Goal: Task Accomplishment & Management: Manage account settings

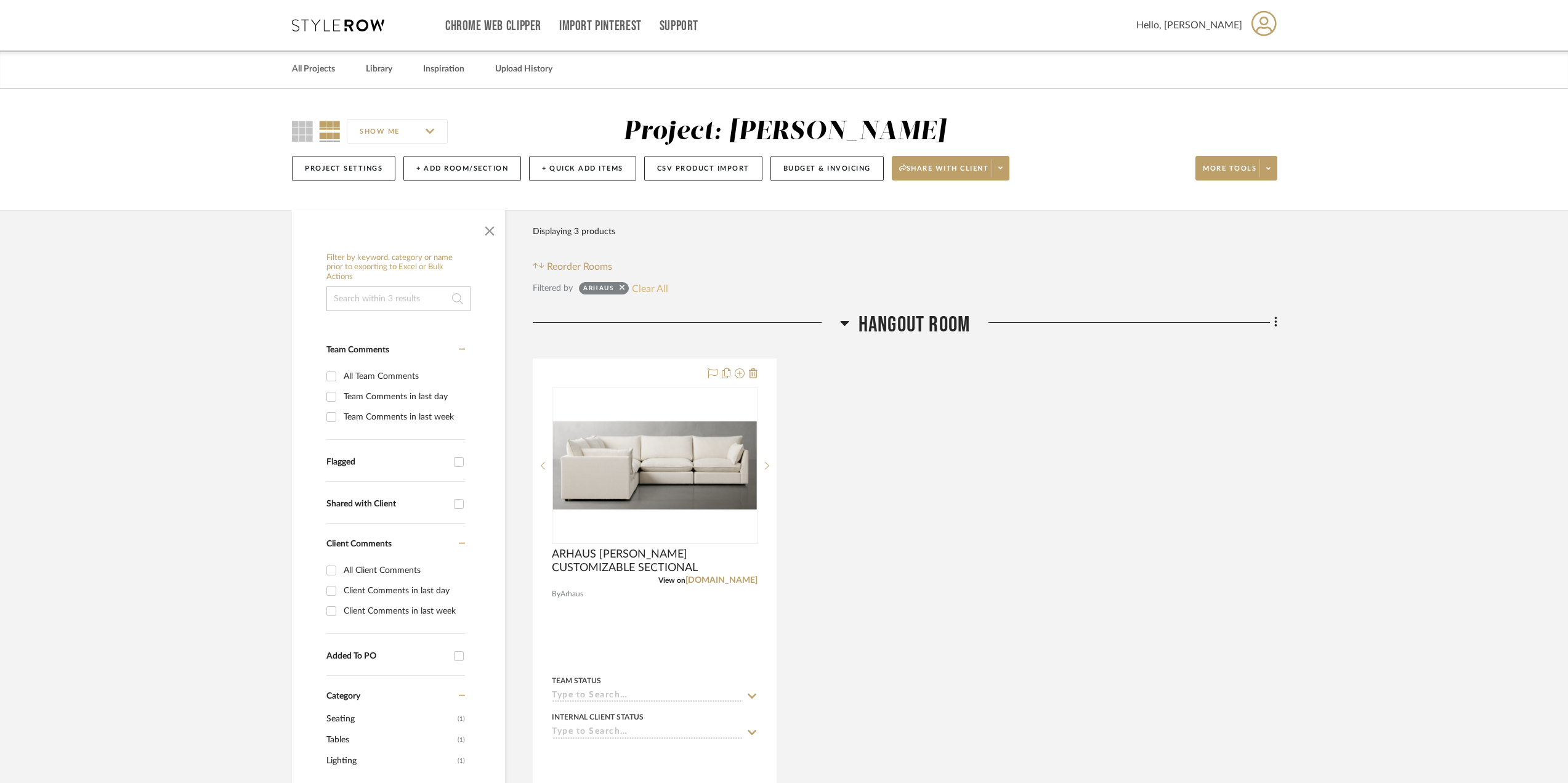
click at [654, 285] on button "Clear All" at bounding box center [650, 288] width 36 height 16
checkbox input "false"
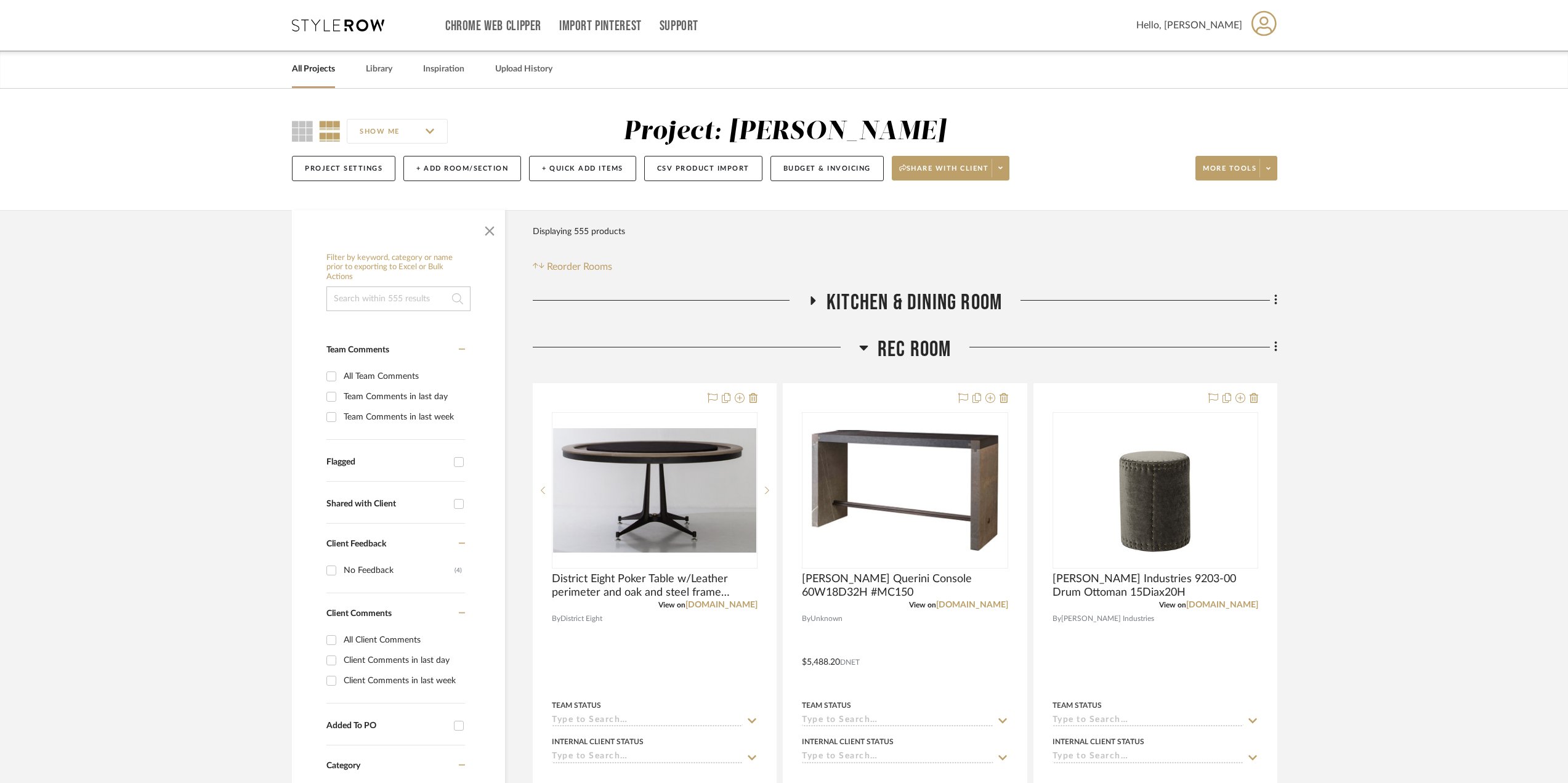
click at [864, 350] on icon at bounding box center [864, 347] width 9 height 14
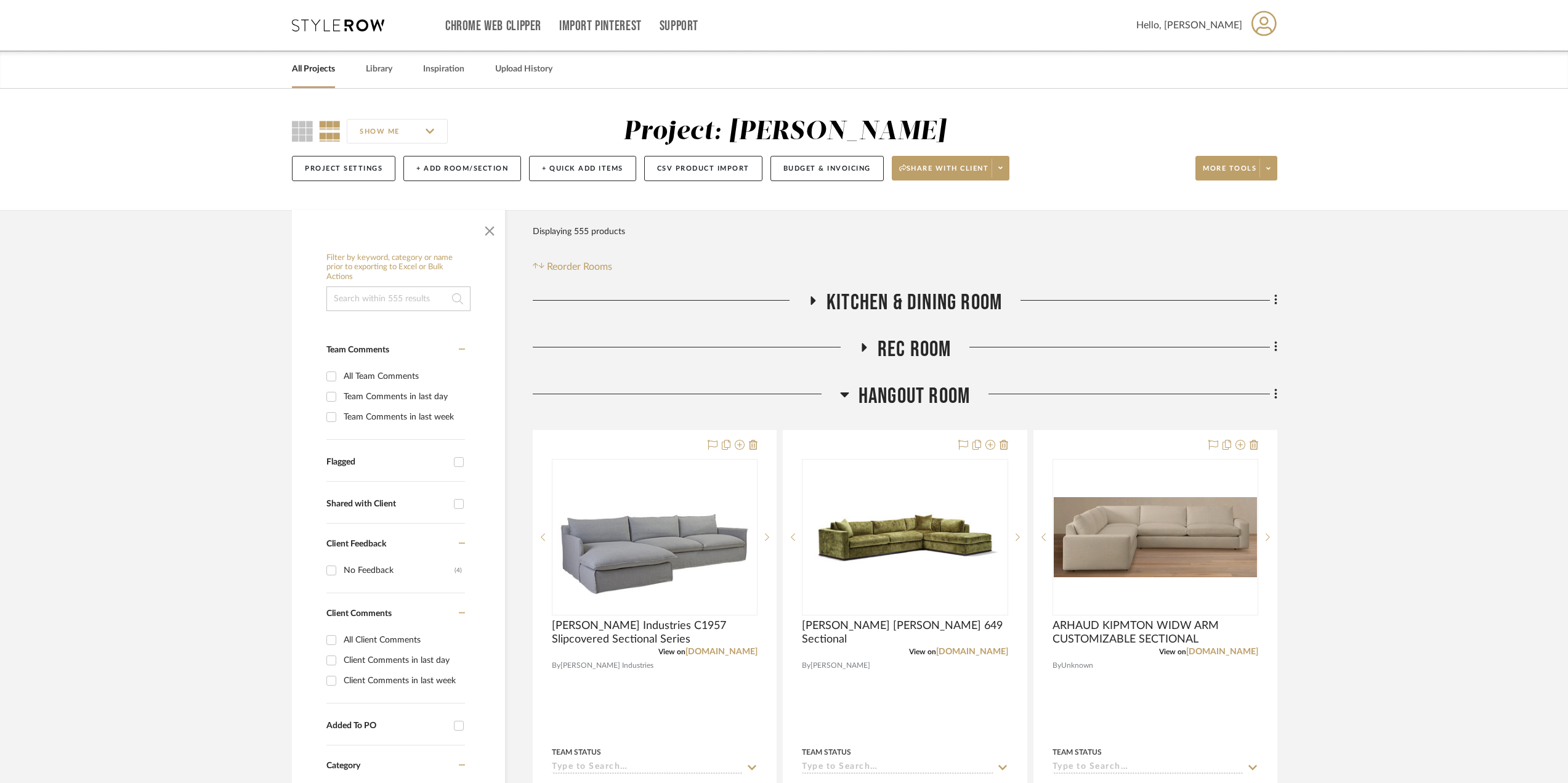
click at [845, 395] on icon at bounding box center [844, 394] width 9 height 5
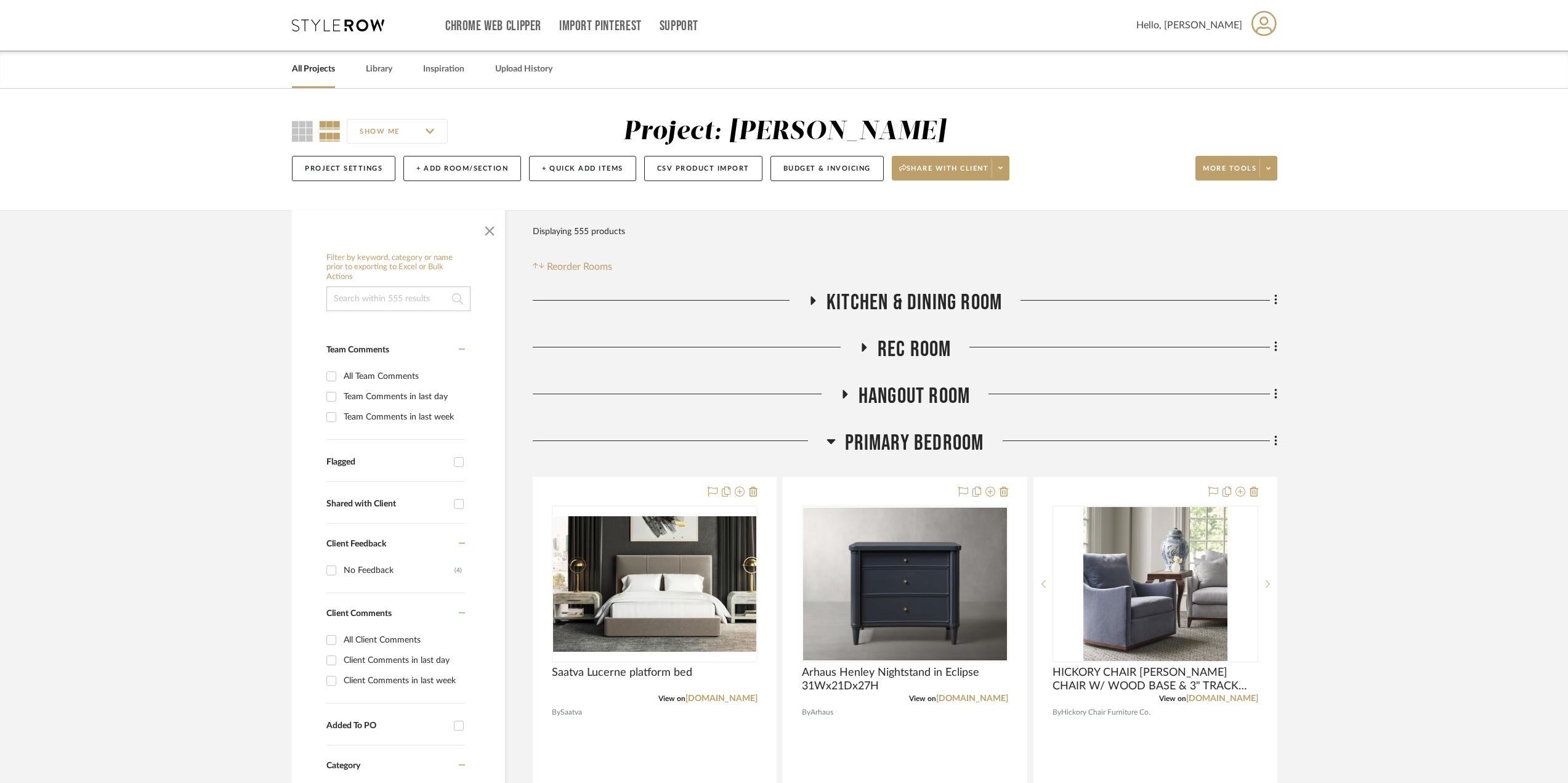
click at [845, 394] on icon at bounding box center [844, 393] width 5 height 9
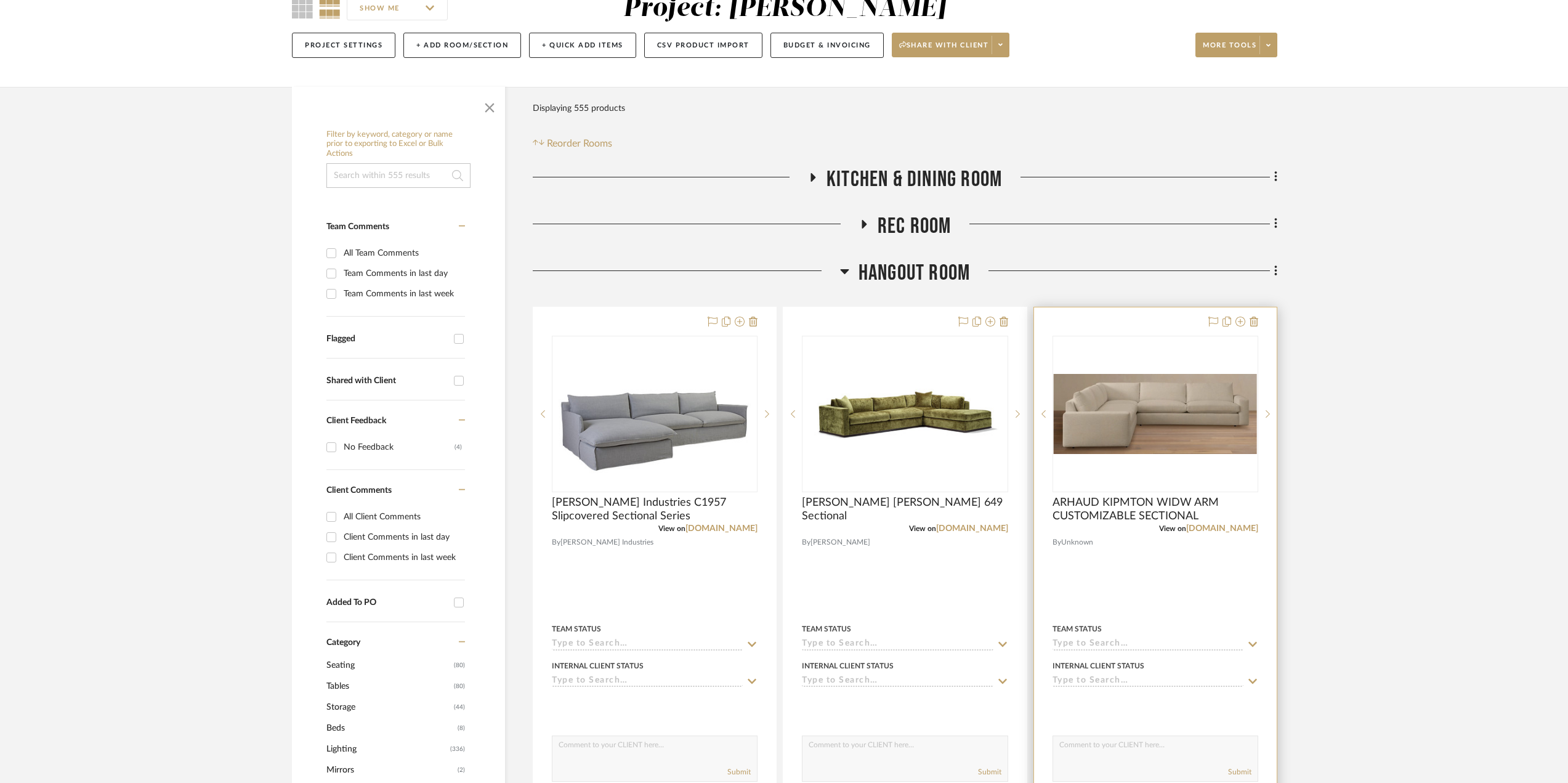
scroll to position [185, 0]
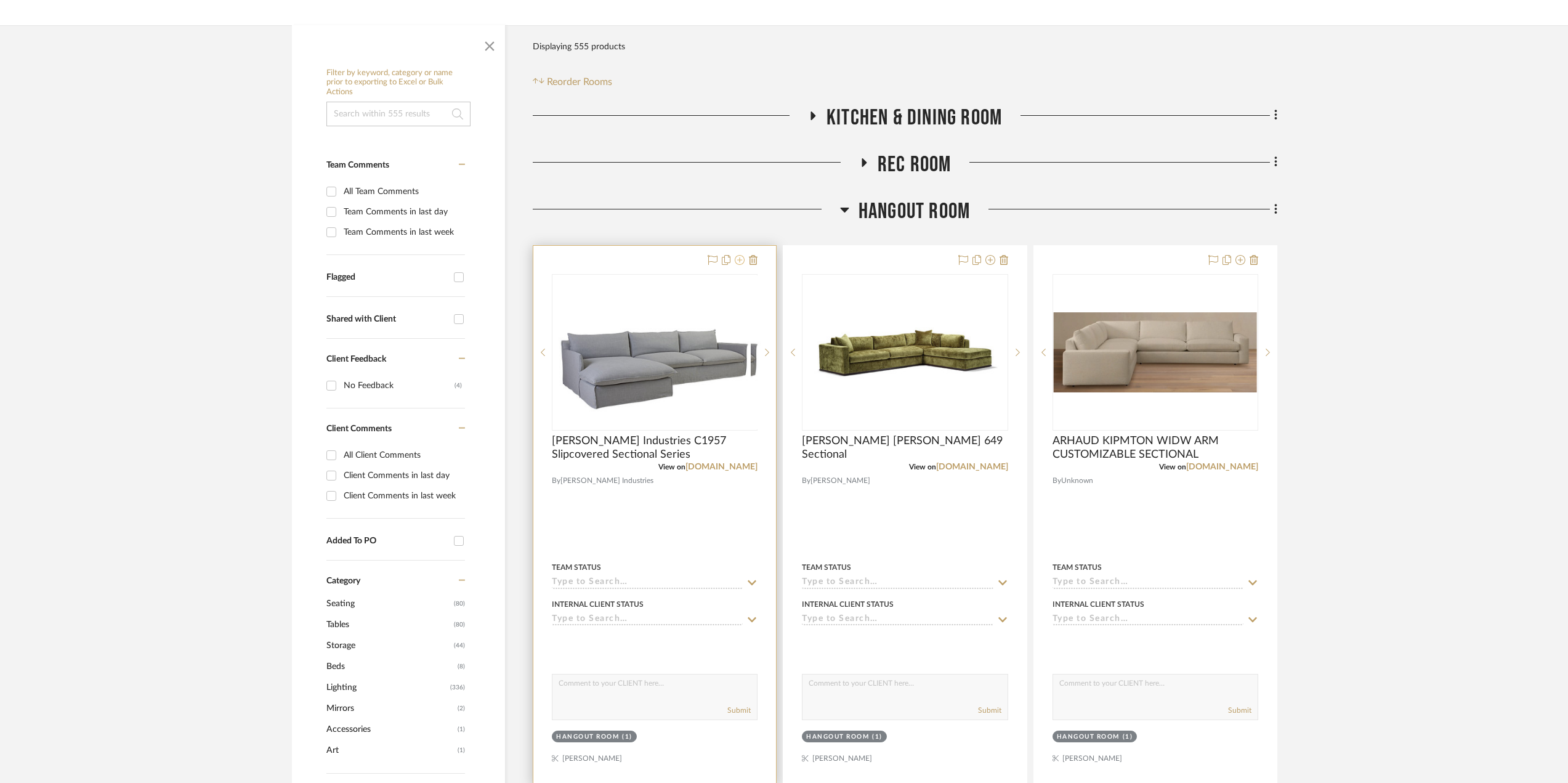
click at [744, 261] on icon at bounding box center [739, 259] width 10 height 10
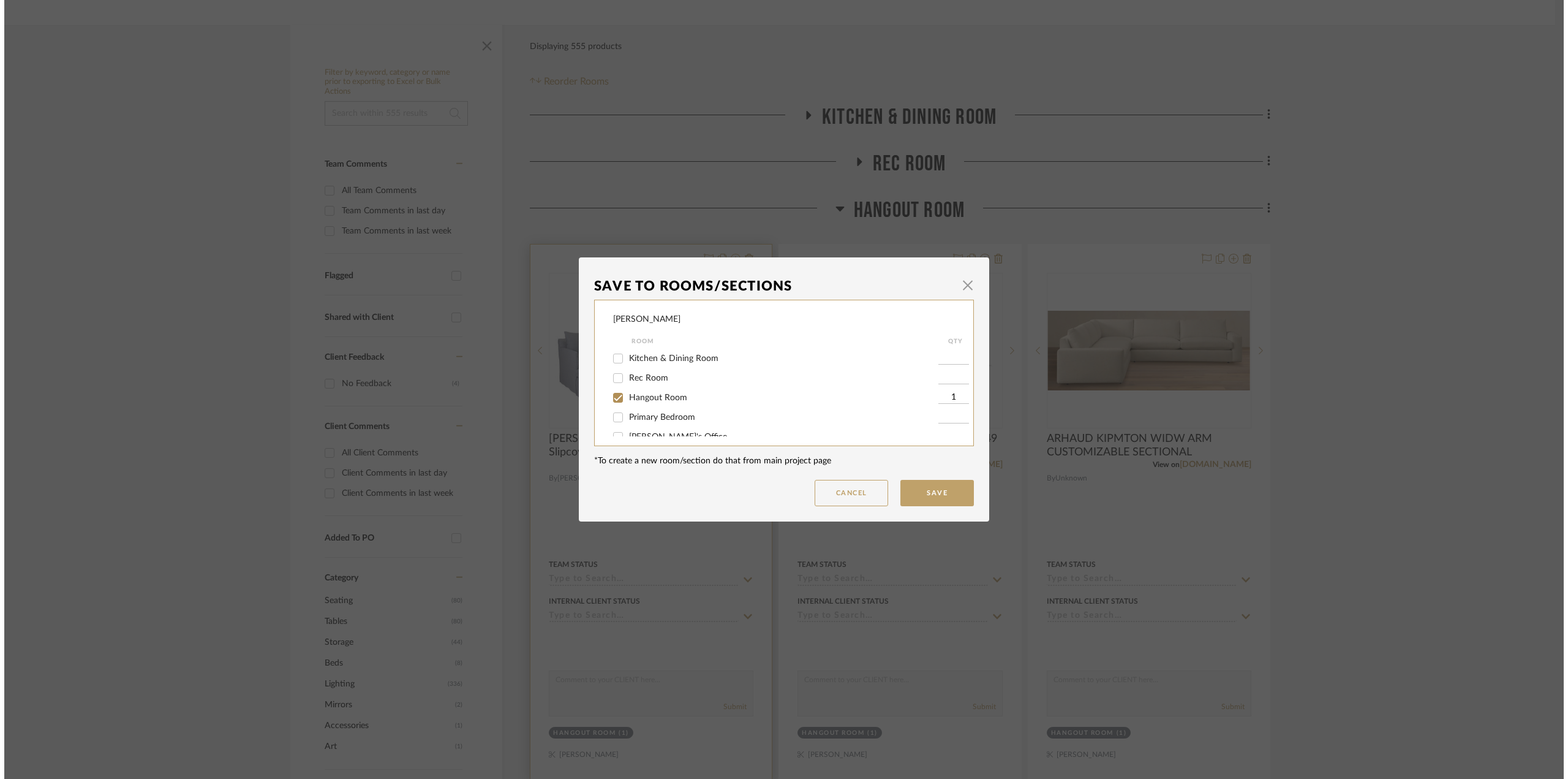
scroll to position [0, 0]
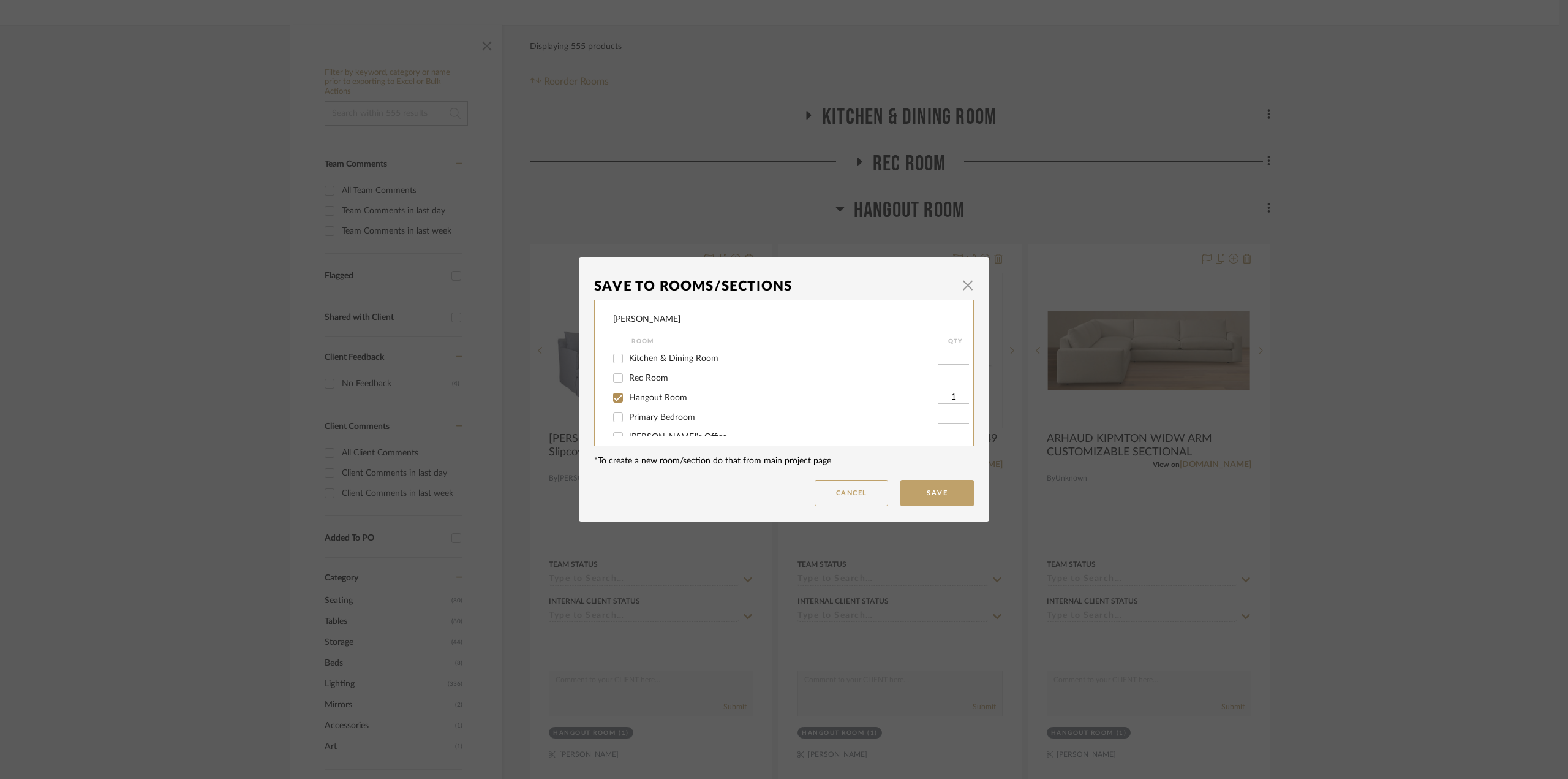
click at [652, 405] on div "Hangout Room" at bounding box center [776, 397] width 325 height 20
click at [655, 397] on span "Hangout Room" at bounding box center [658, 397] width 58 height 8
click at [628, 397] on input "Hangout Room" at bounding box center [618, 397] width 20 height 20
checkbox input "false"
click at [932, 485] on button "Save" at bounding box center [937, 493] width 73 height 26
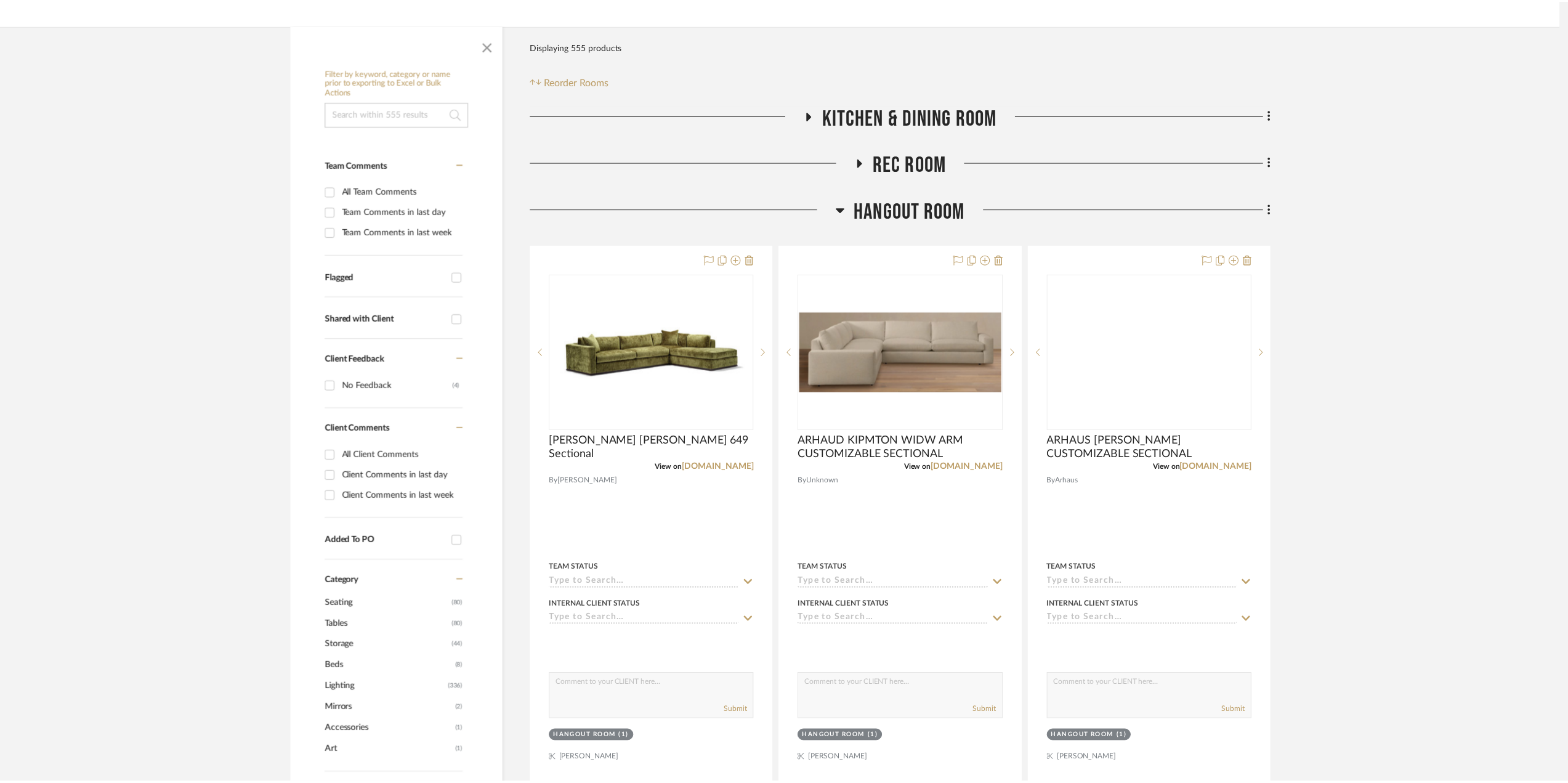
scroll to position [185, 0]
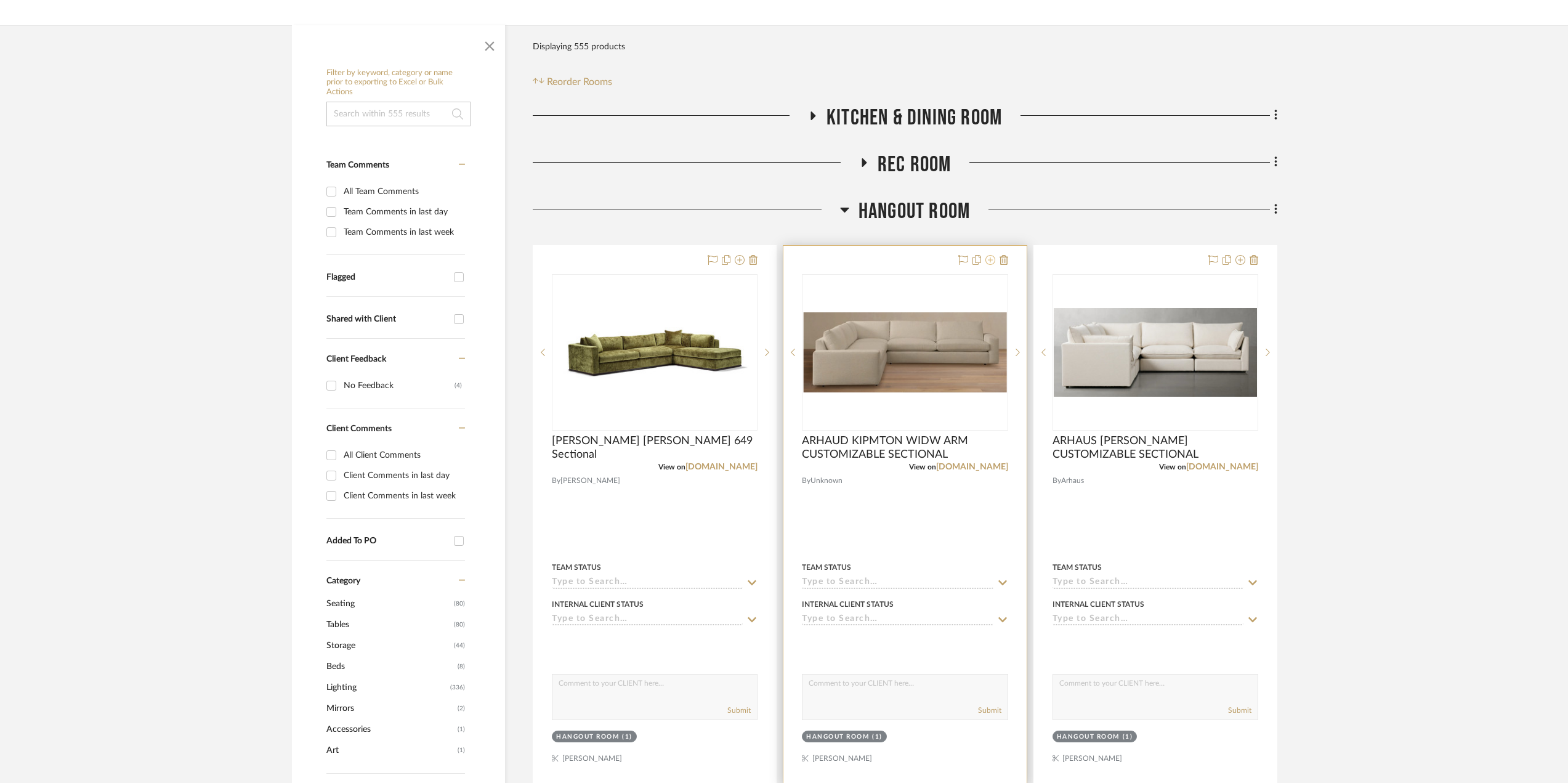
click at [990, 261] on icon at bounding box center [990, 259] width 10 height 10
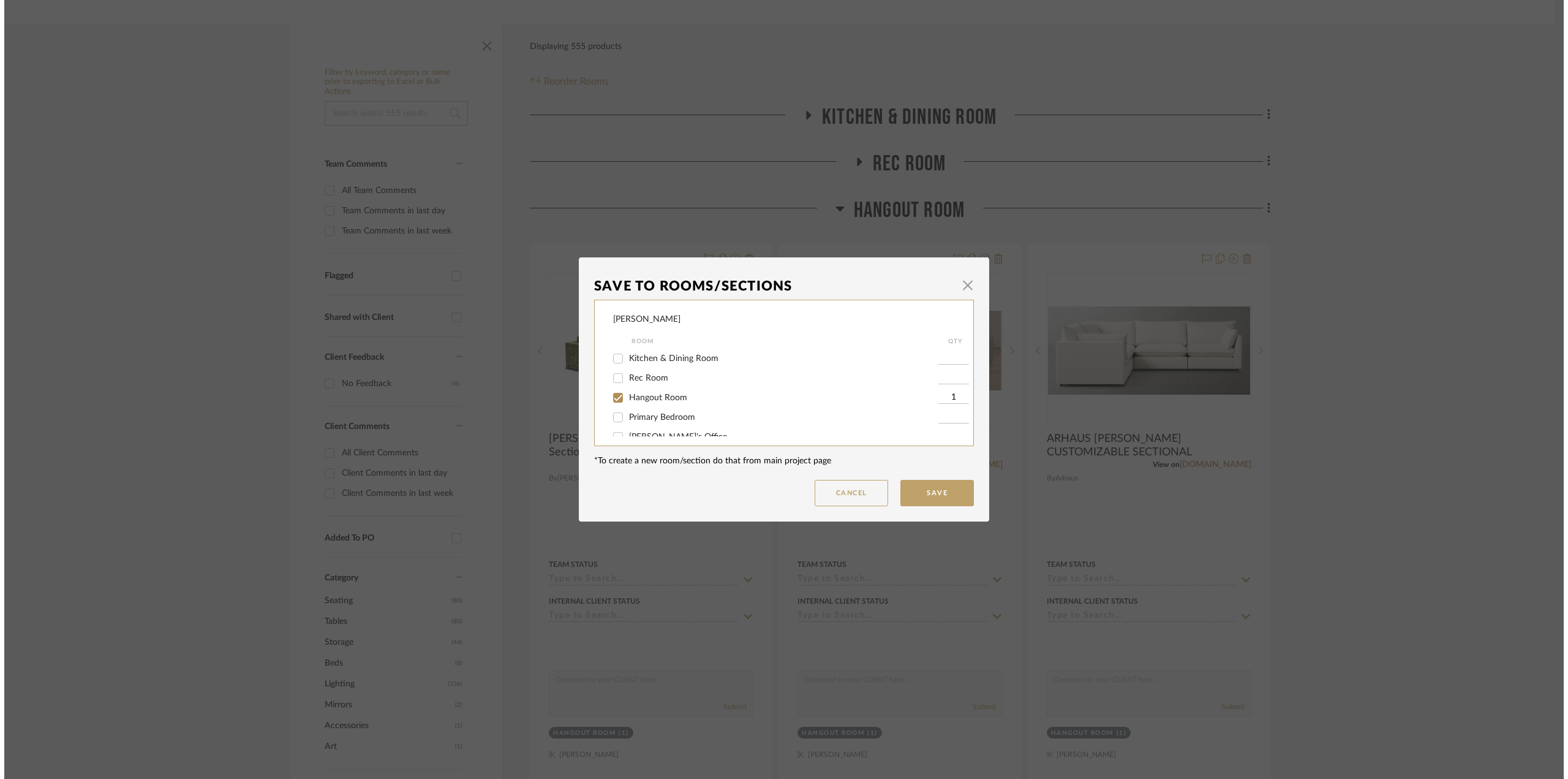
scroll to position [0, 0]
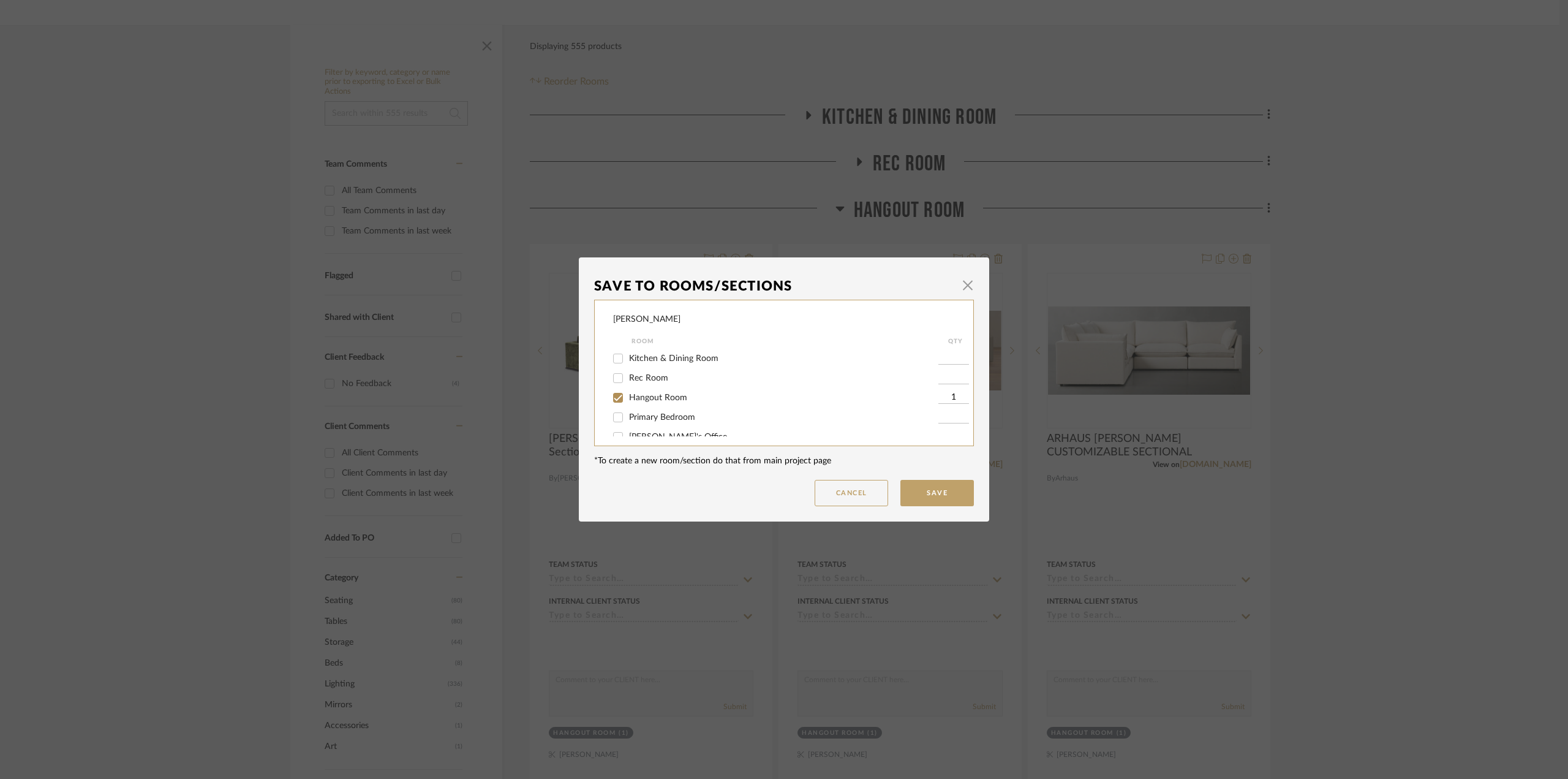
click at [660, 396] on span "Hangout Room" at bounding box center [658, 397] width 58 height 8
click at [628, 396] on input "Hangout Room" at bounding box center [618, 397] width 20 height 20
checkbox input "false"
click at [959, 488] on button "Save" at bounding box center [937, 493] width 73 height 26
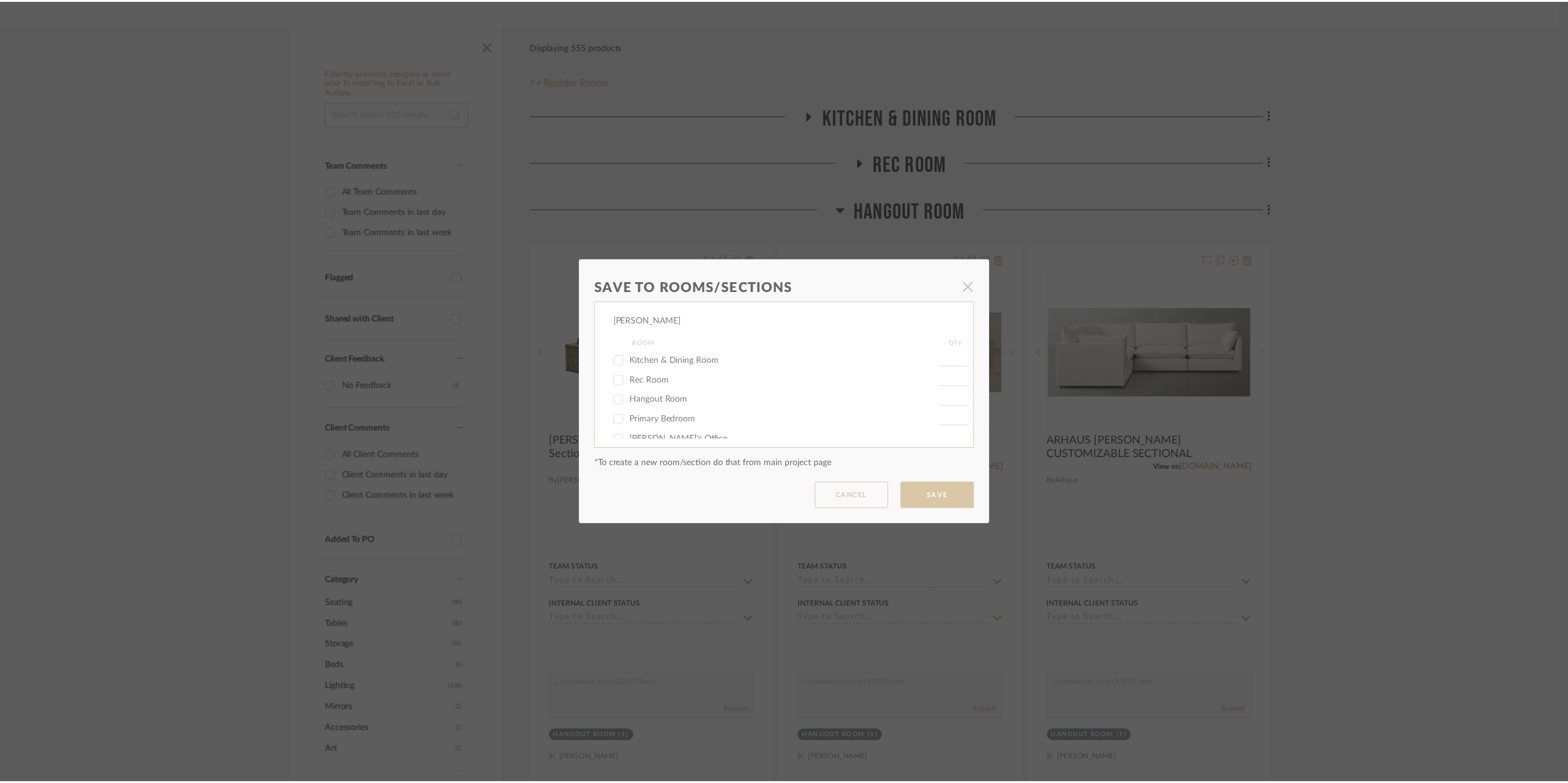
scroll to position [185, 0]
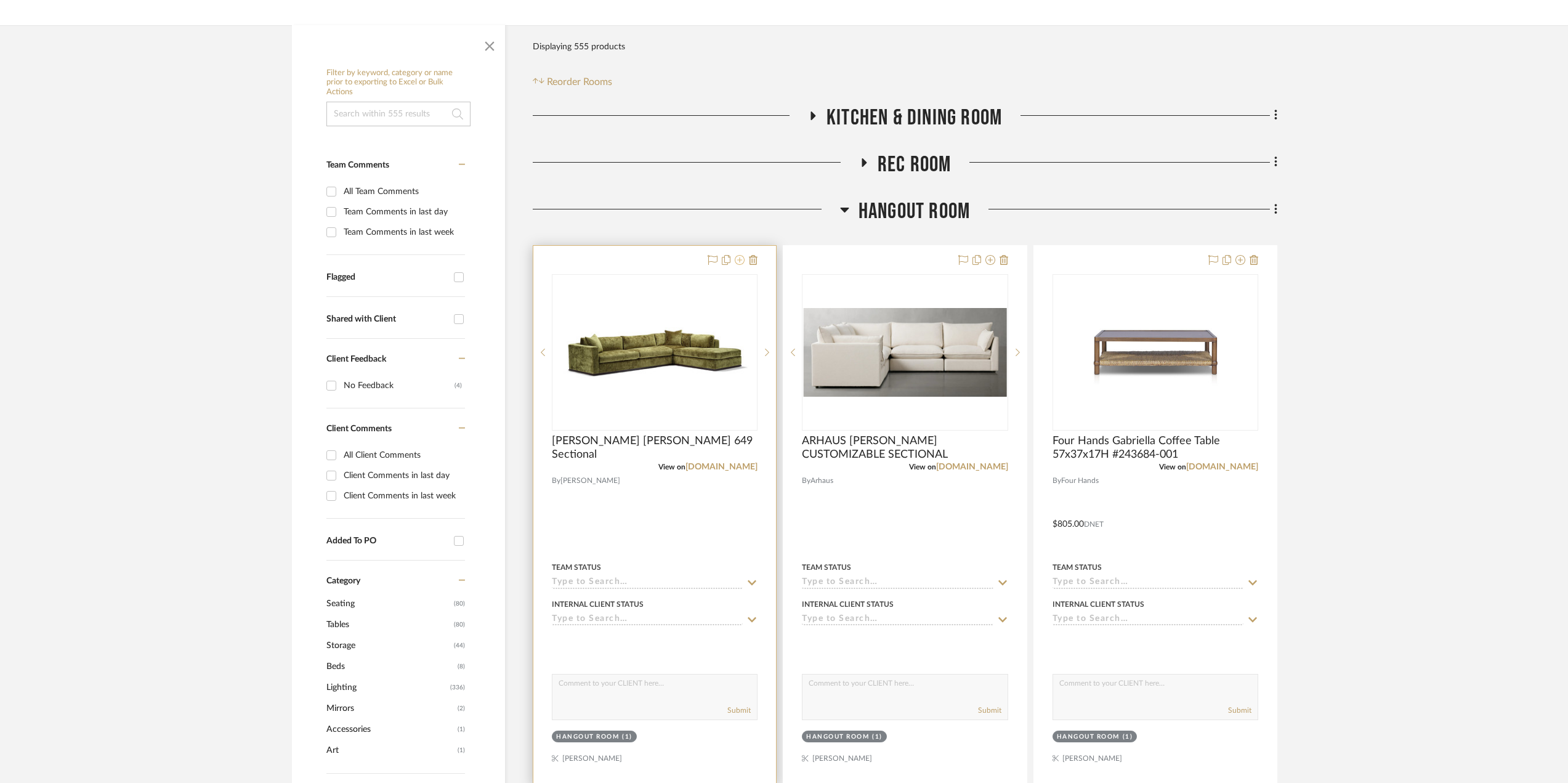
click at [742, 257] on icon at bounding box center [739, 259] width 10 height 10
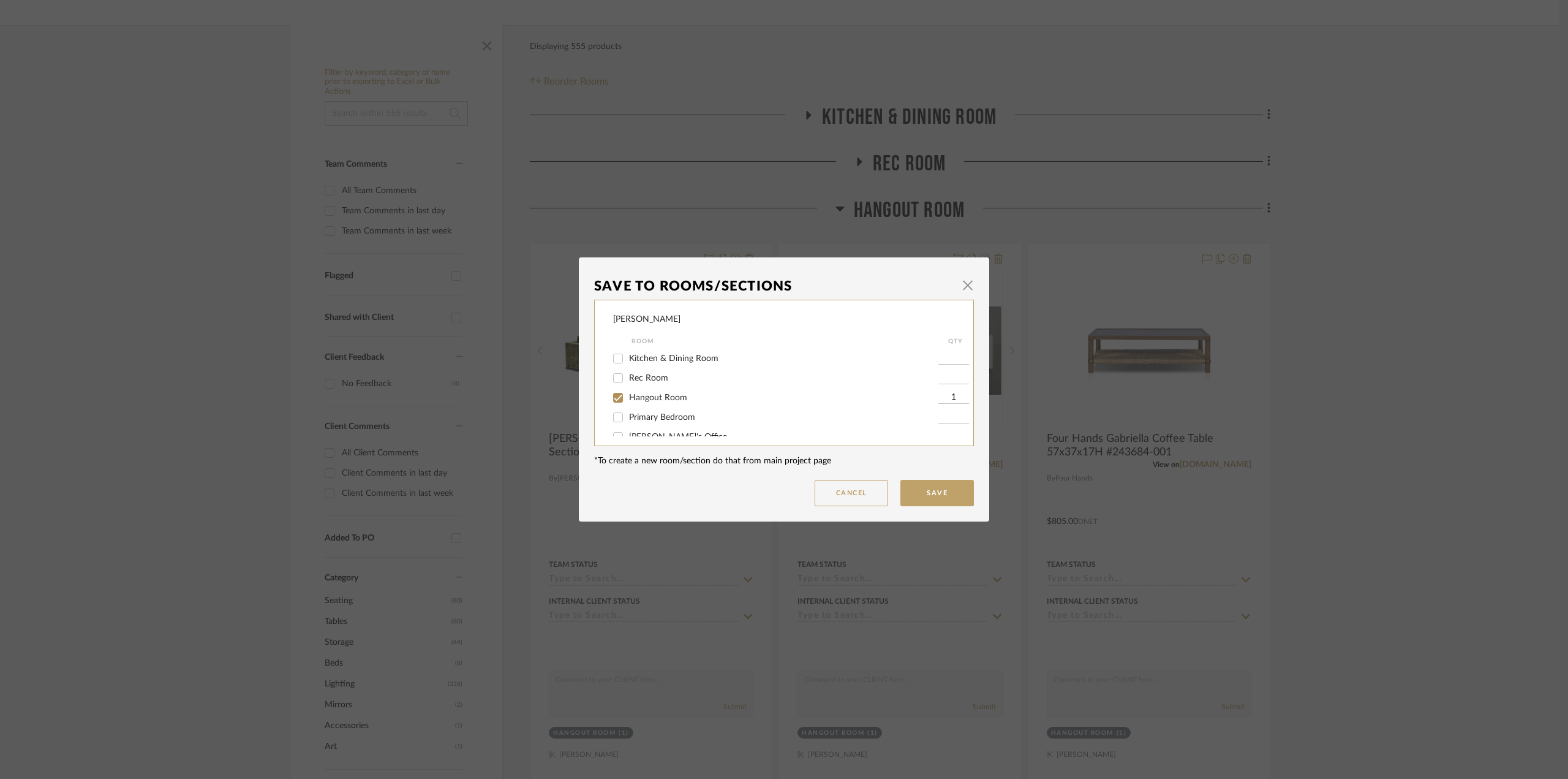
click at [655, 393] on label "Hangout Room" at bounding box center [783, 398] width 309 height 10
click at [628, 392] on input "Hangout Room" at bounding box center [618, 397] width 20 height 20
checkbox input "false"
click at [945, 494] on button "Save" at bounding box center [937, 493] width 73 height 26
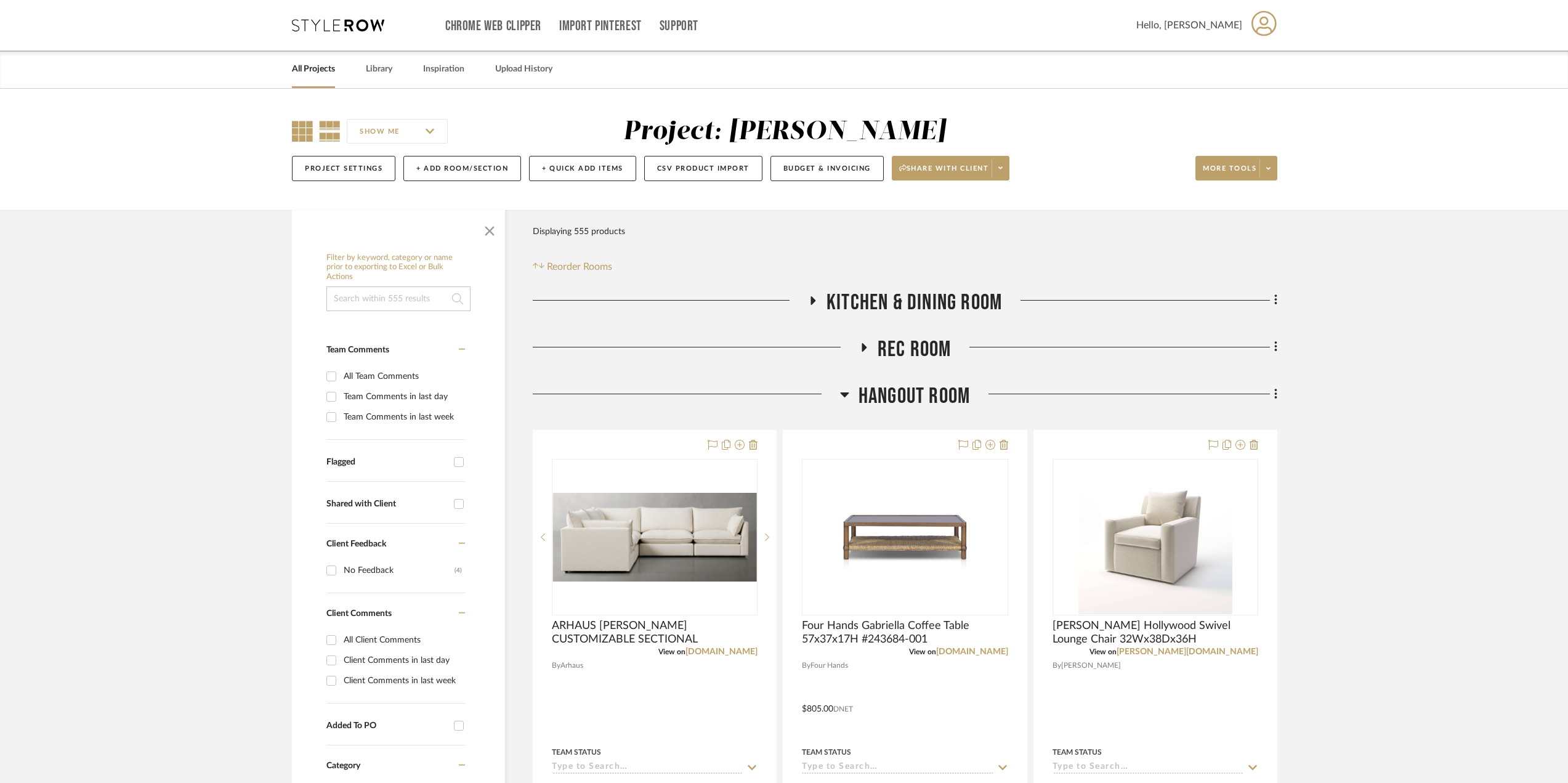
click at [296, 129] on icon at bounding box center [302, 131] width 21 height 21
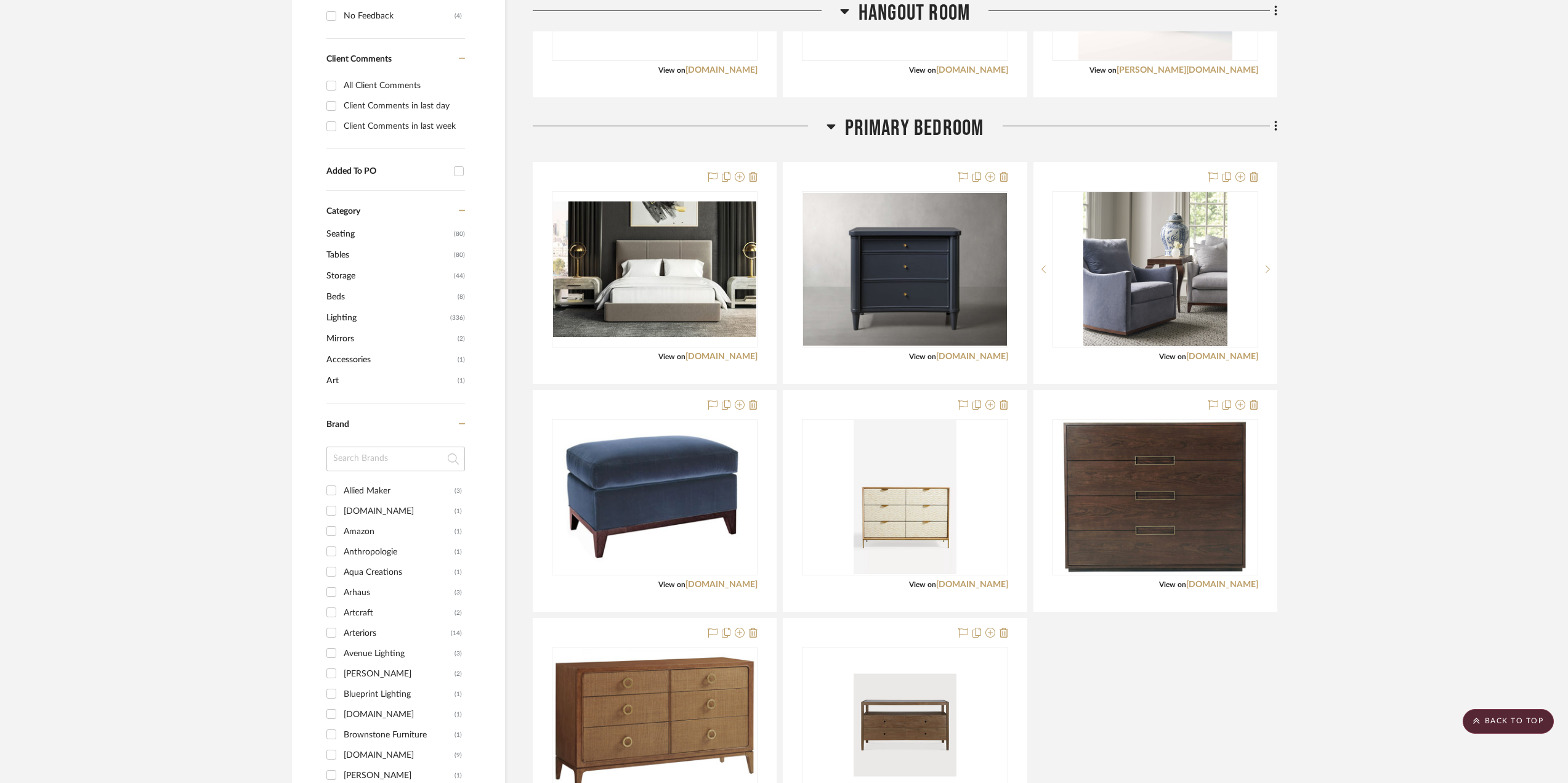
scroll to position [739, 0]
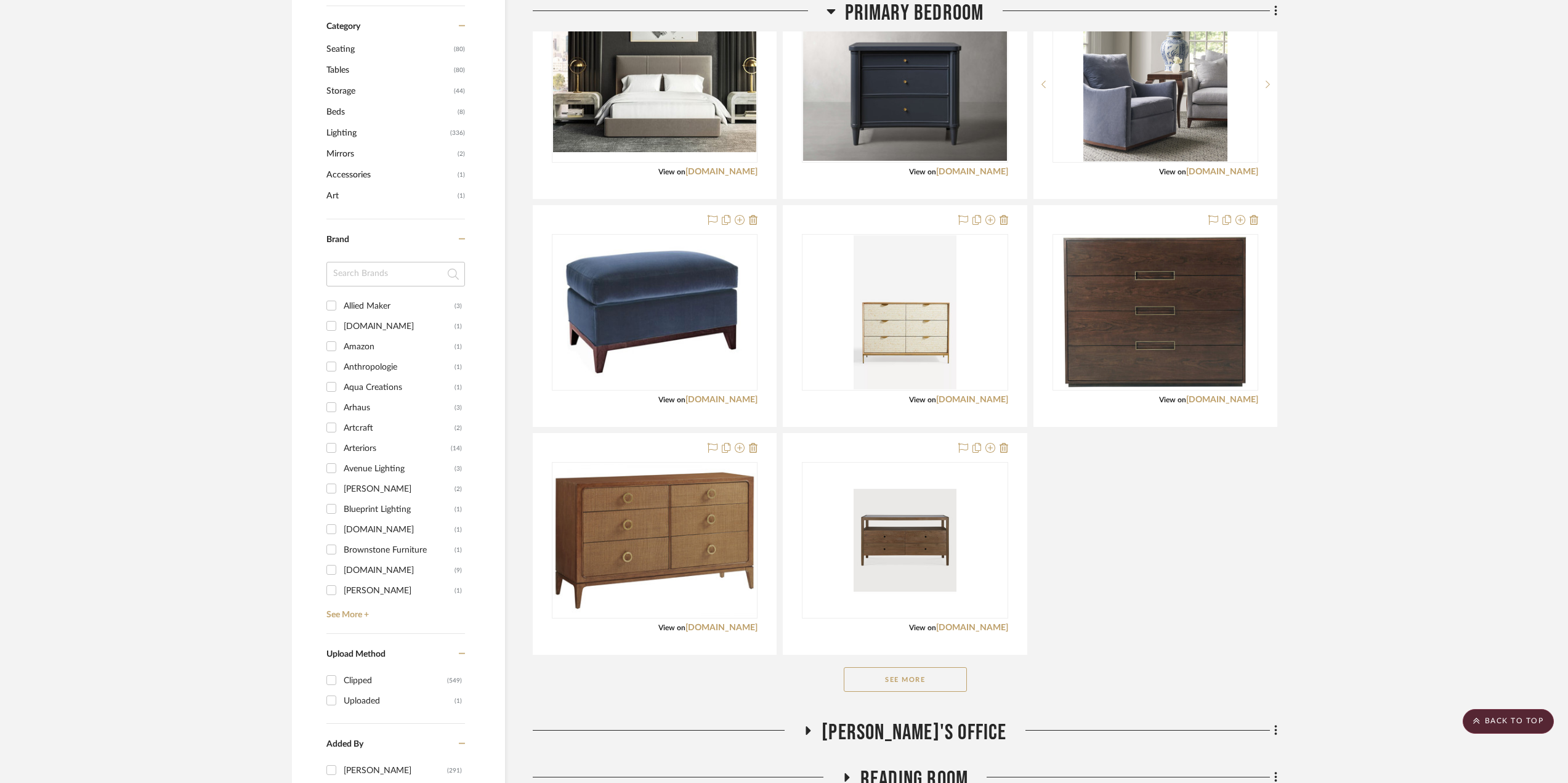
click at [941, 682] on button "See More" at bounding box center [905, 679] width 123 height 24
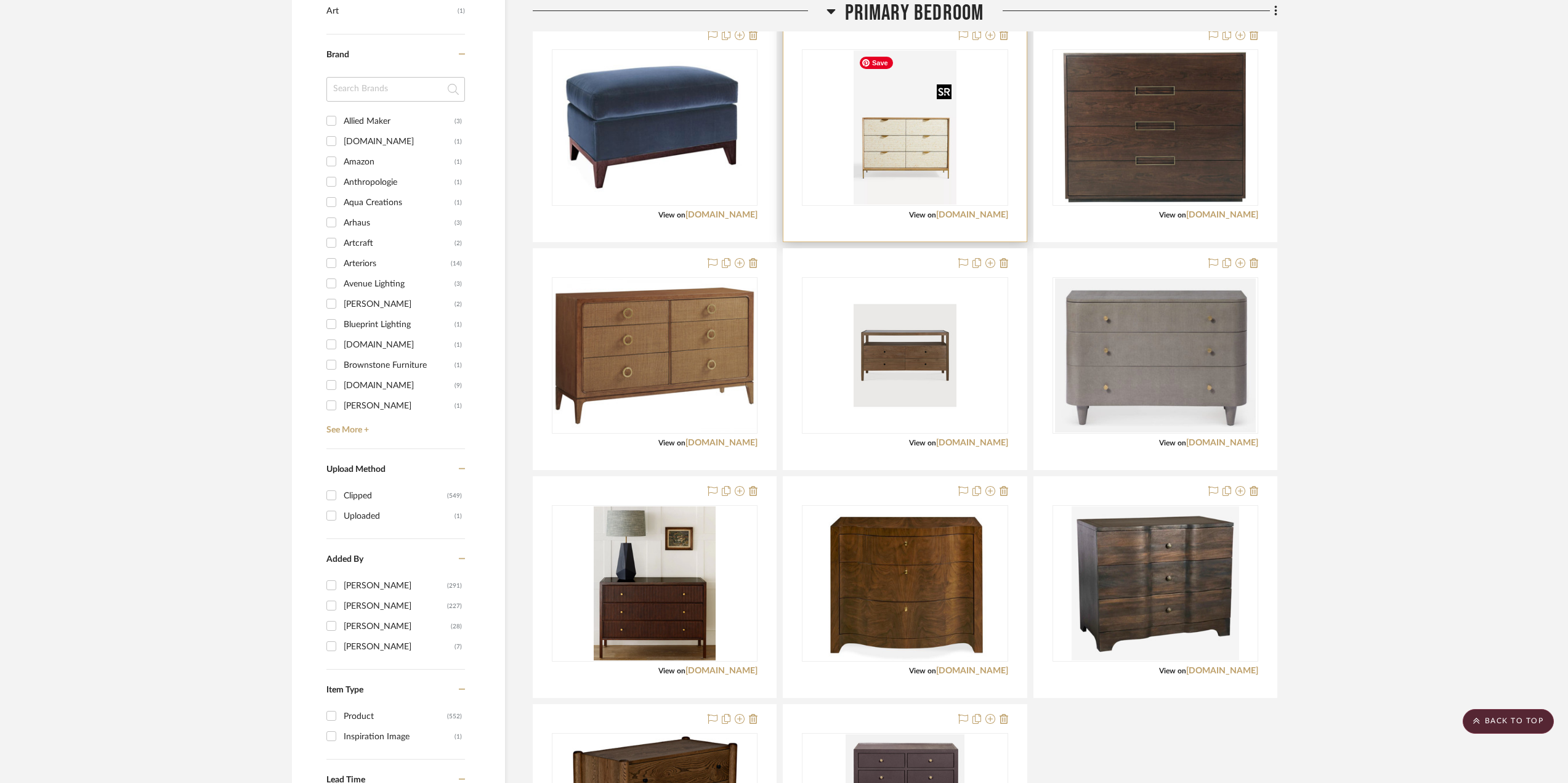
scroll to position [862, 0]
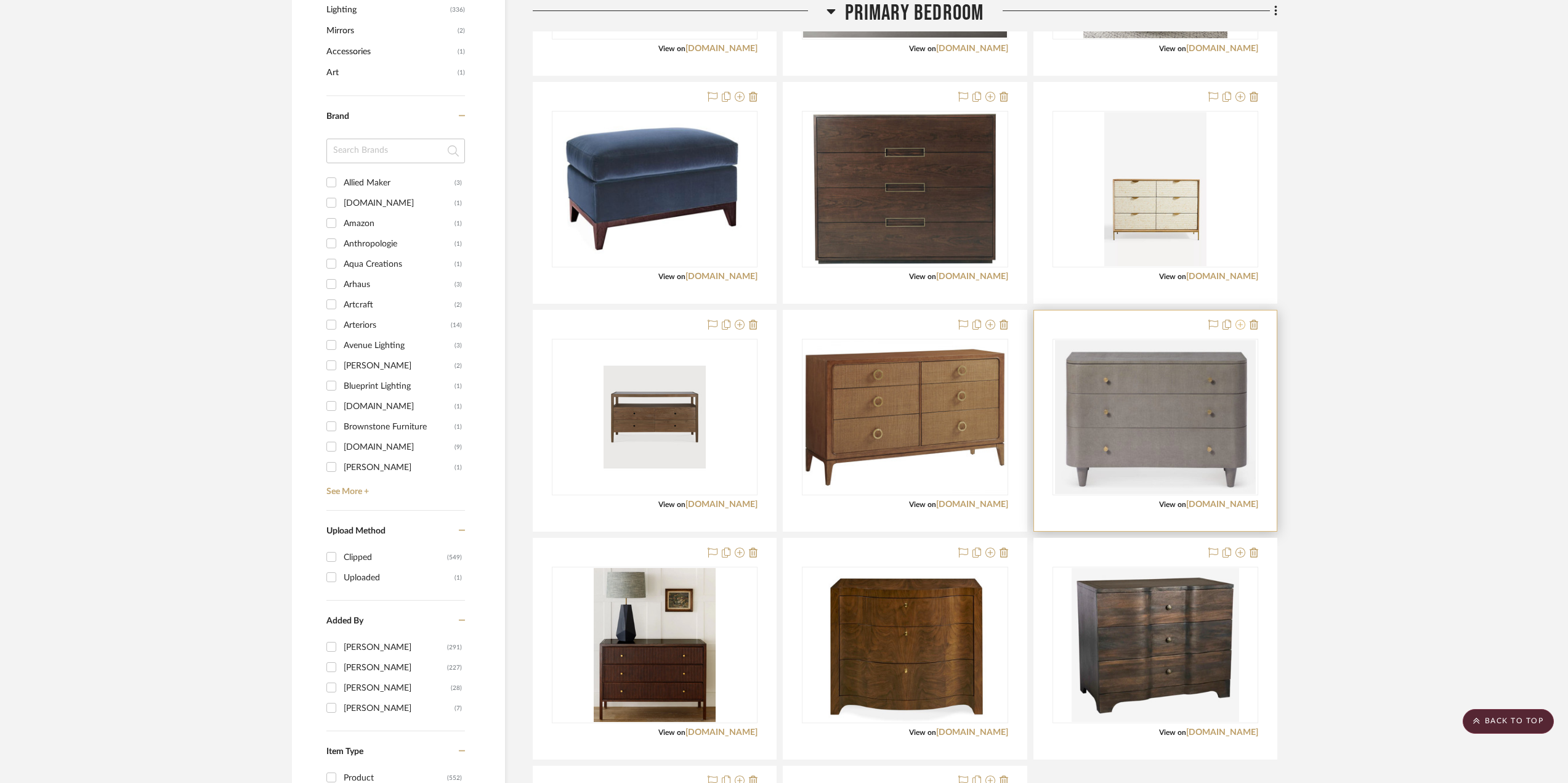
click at [1240, 328] on icon at bounding box center [1240, 324] width 10 height 10
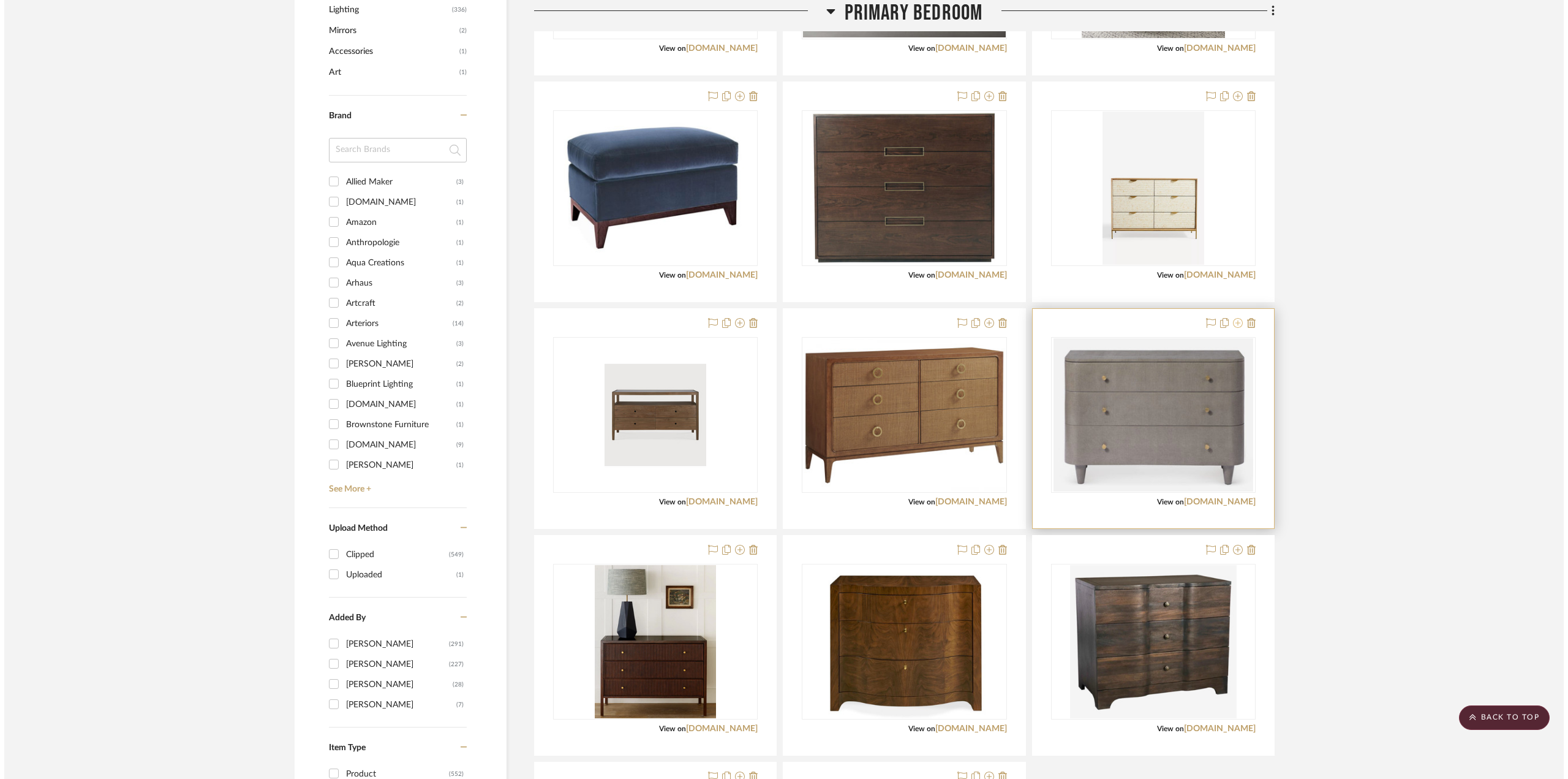
scroll to position [0, 0]
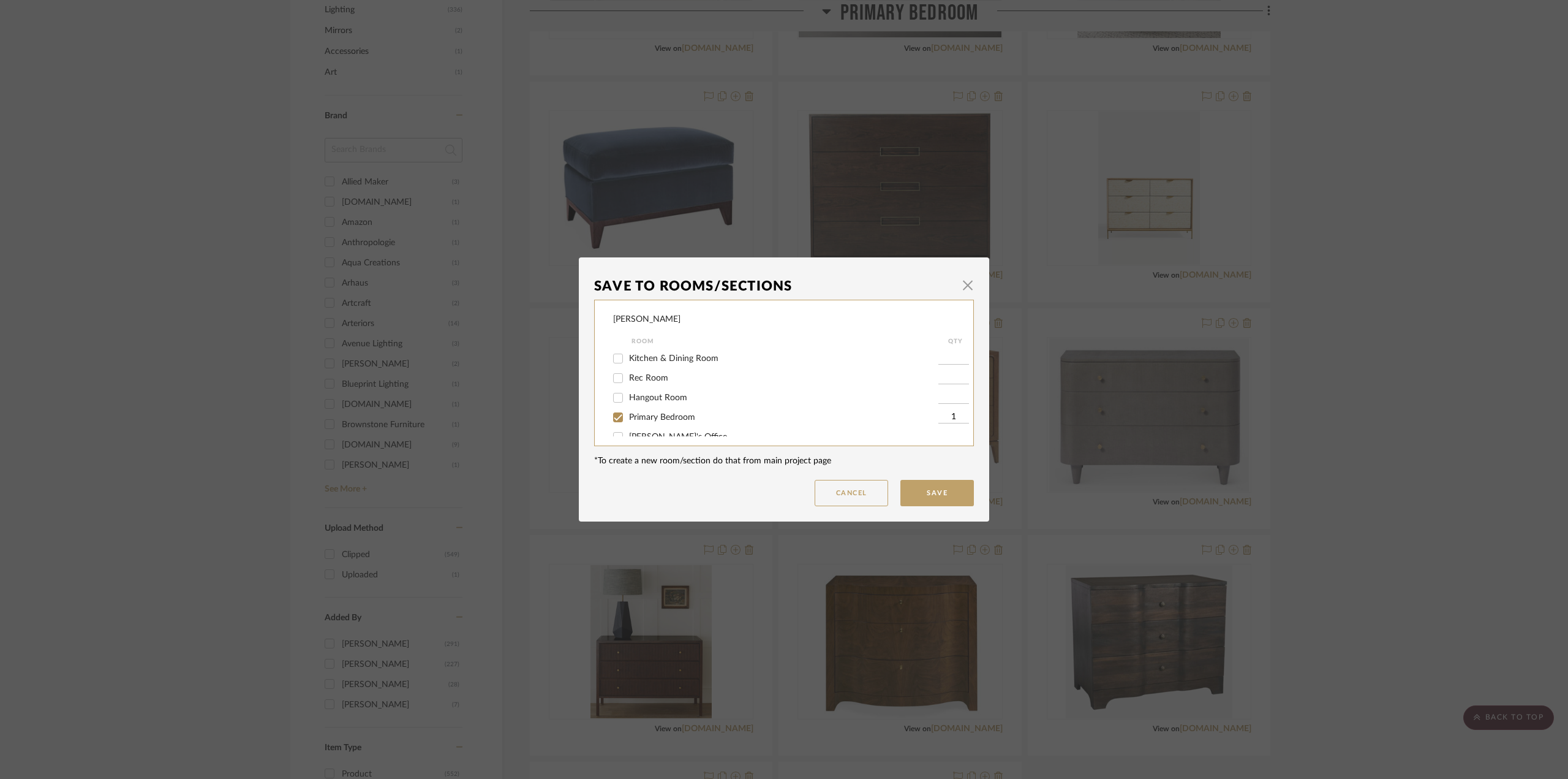
click at [642, 416] on span "Primary Bedroom" at bounding box center [662, 417] width 66 height 8
click at [628, 416] on input "Primary Bedroom" at bounding box center [618, 417] width 20 height 20
checkbox input "false"
click at [964, 495] on button "Save" at bounding box center [937, 493] width 73 height 26
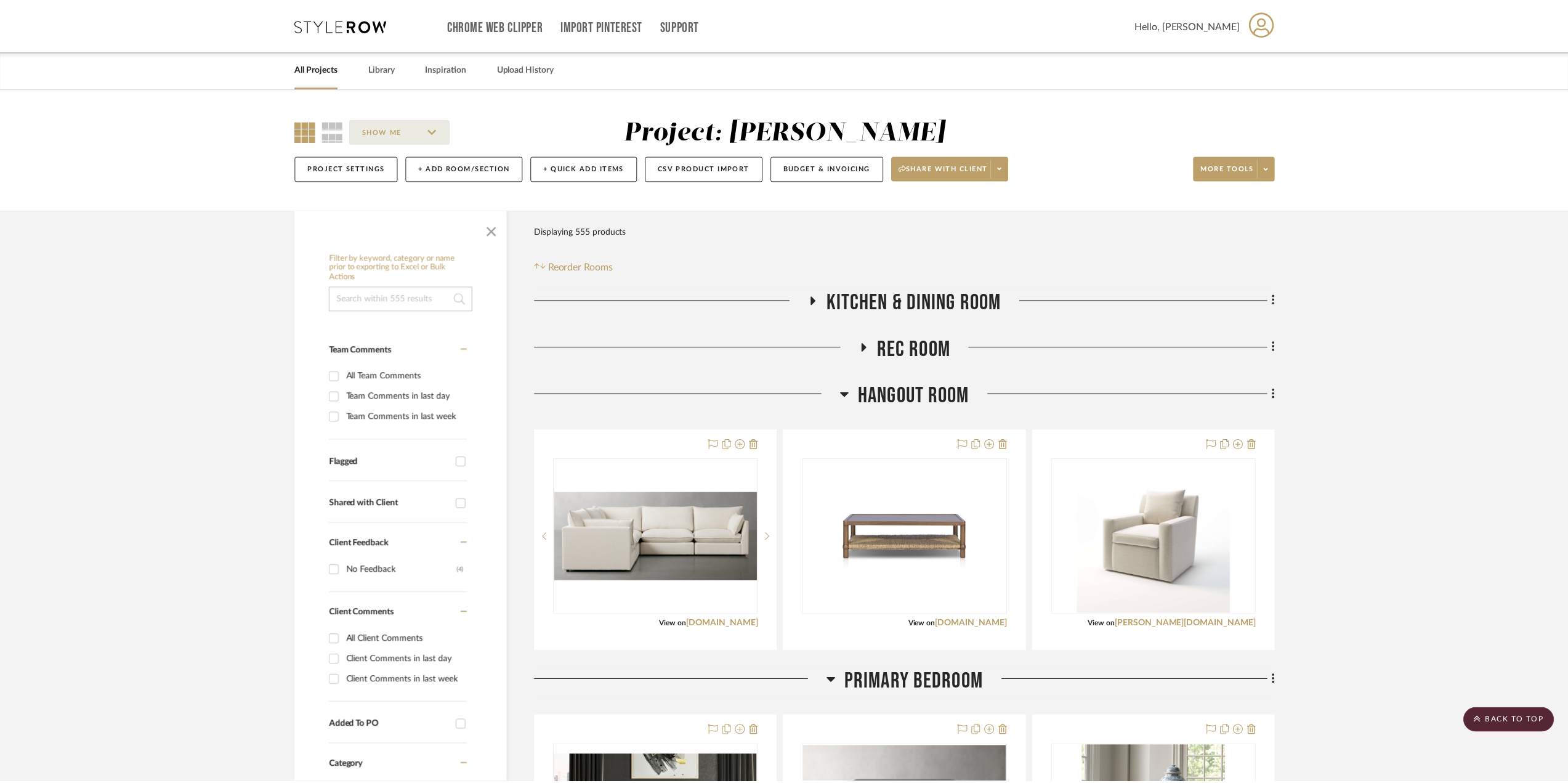
scroll to position [862, 0]
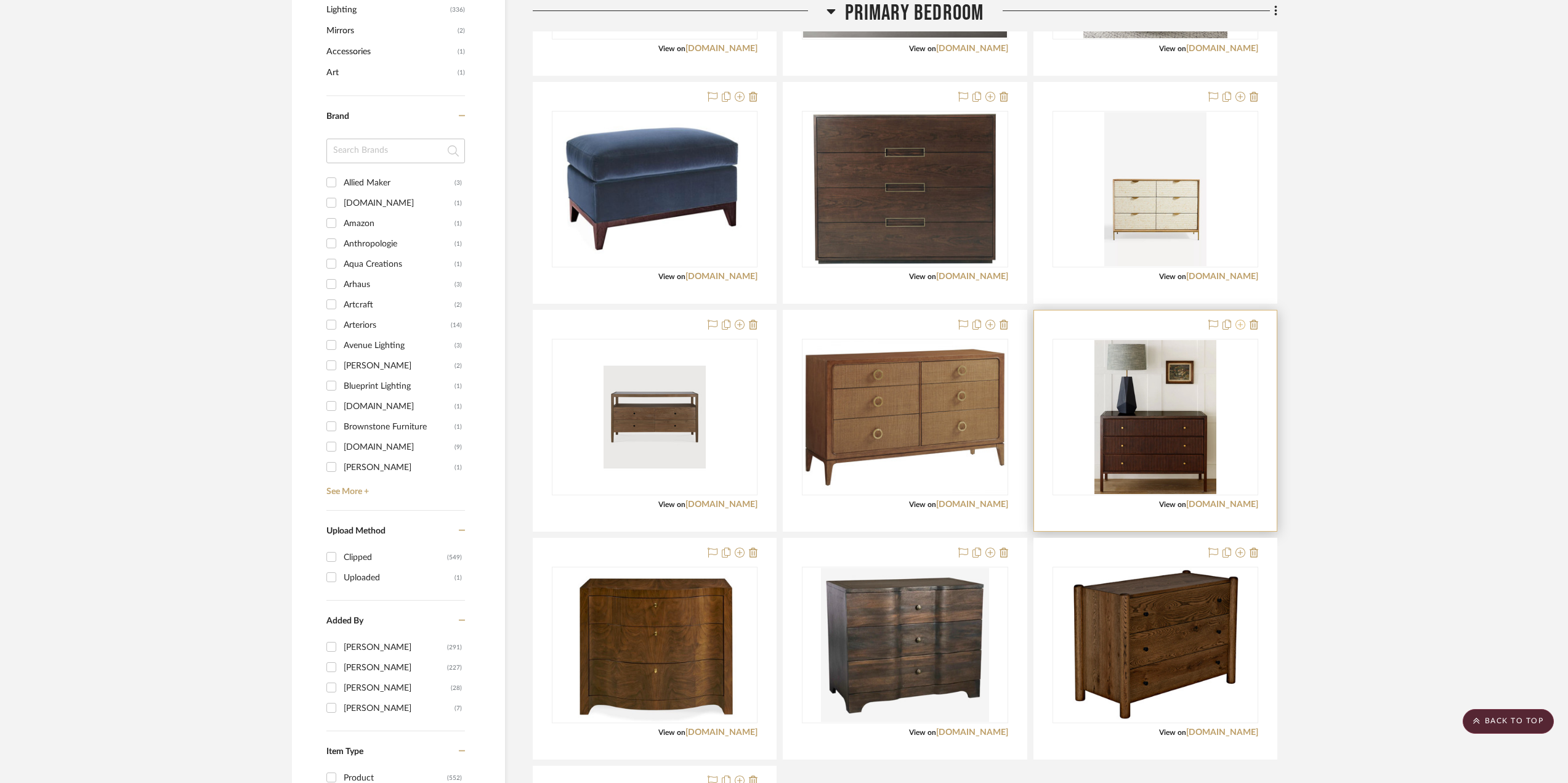
click at [1236, 323] on icon at bounding box center [1240, 324] width 10 height 10
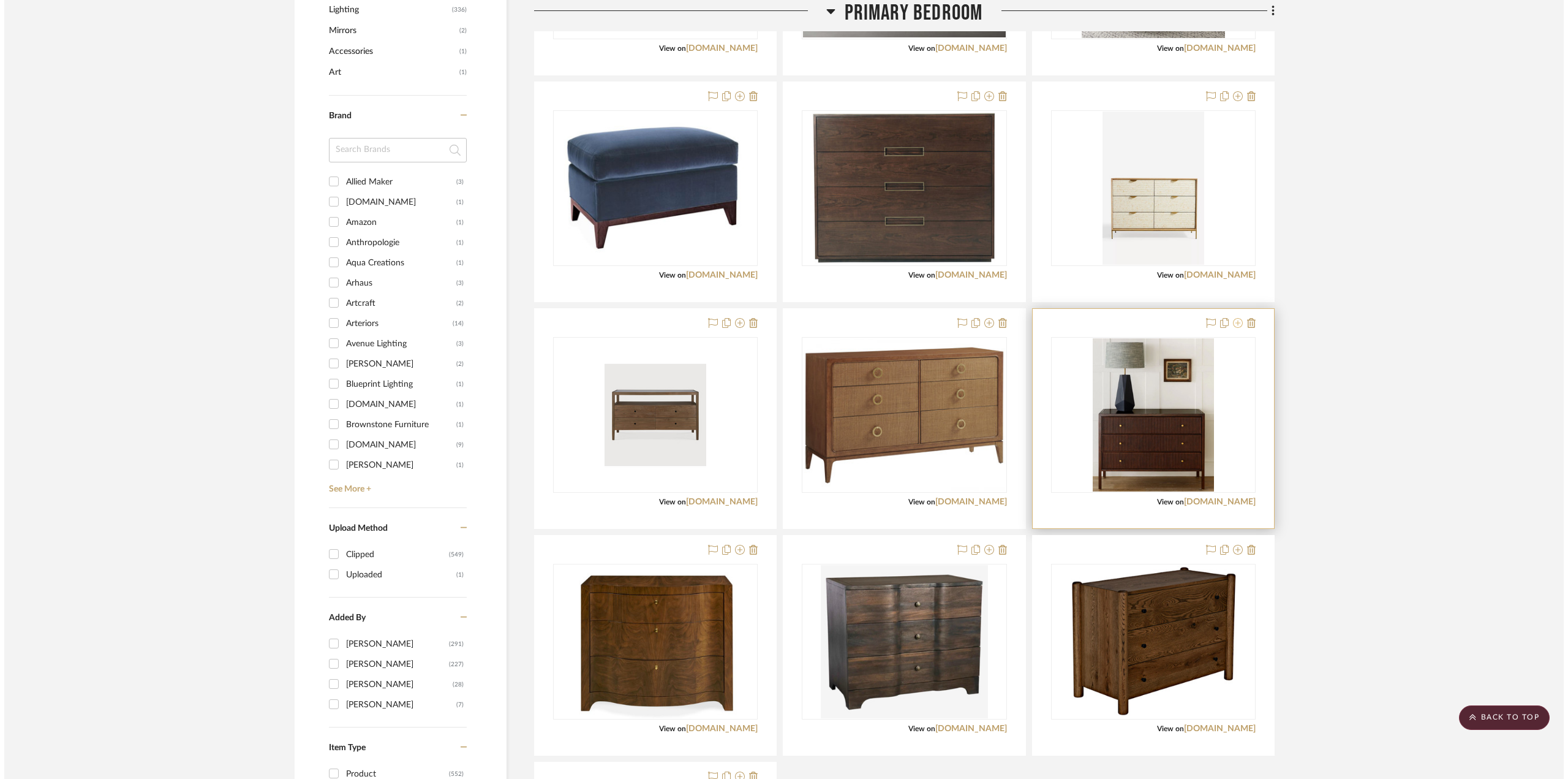
scroll to position [0, 0]
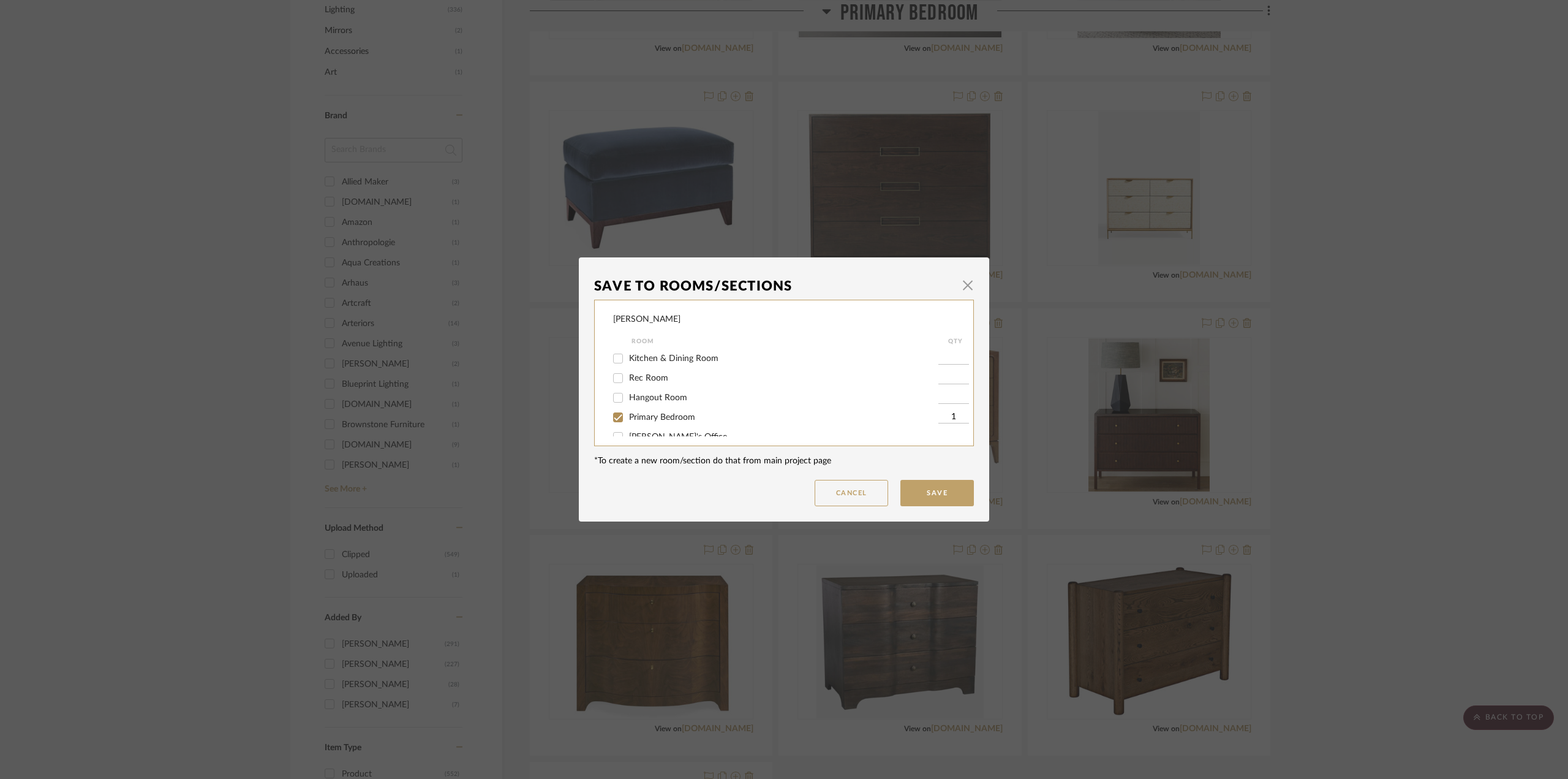
click at [666, 414] on span "Primary Bedroom" at bounding box center [662, 417] width 66 height 8
click at [628, 414] on input "Primary Bedroom" at bounding box center [618, 417] width 20 height 20
checkbox input "false"
click at [919, 489] on button "Save" at bounding box center [937, 493] width 73 height 26
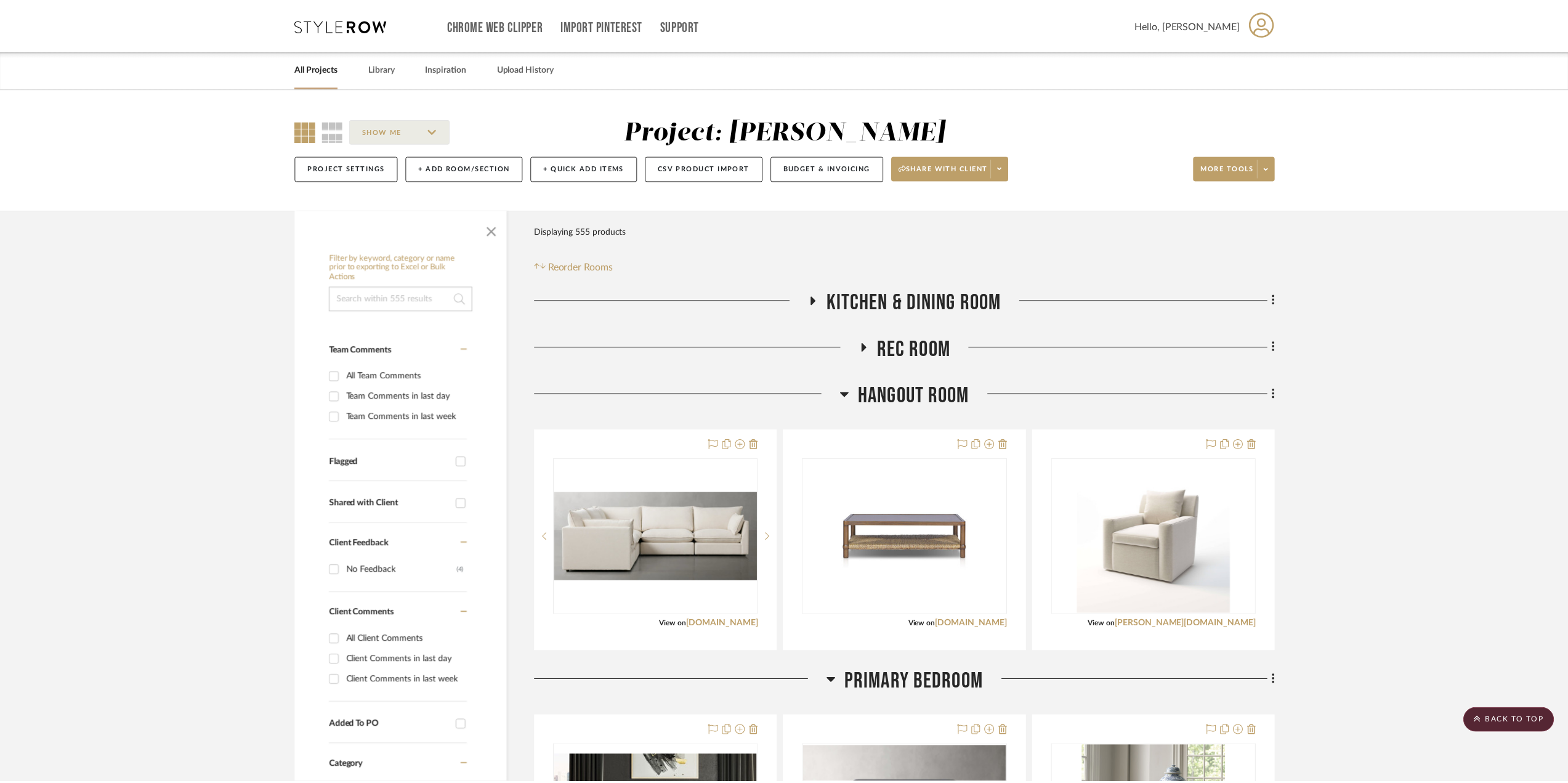
scroll to position [862, 0]
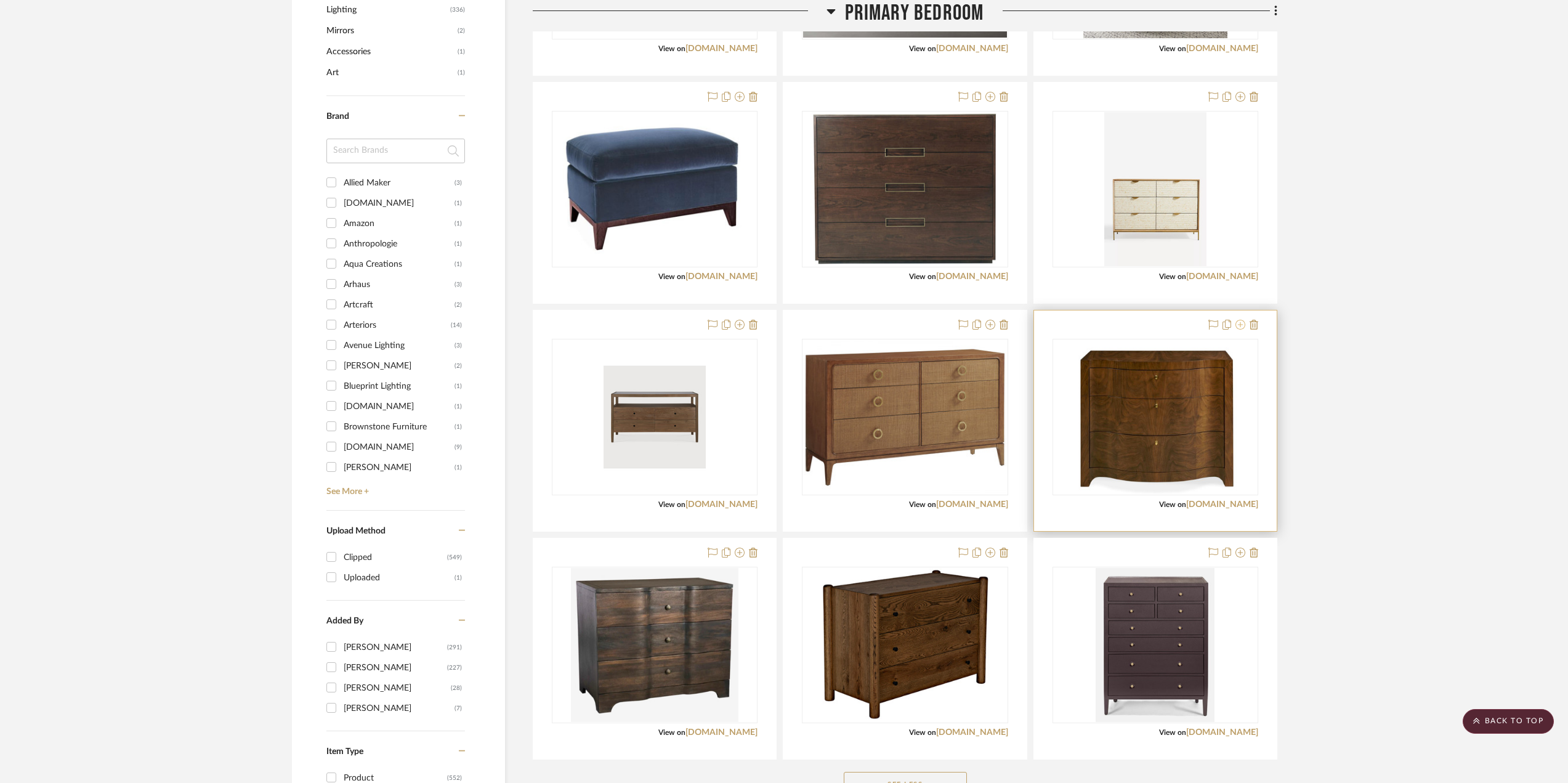
click at [1236, 323] on icon at bounding box center [1240, 324] width 10 height 10
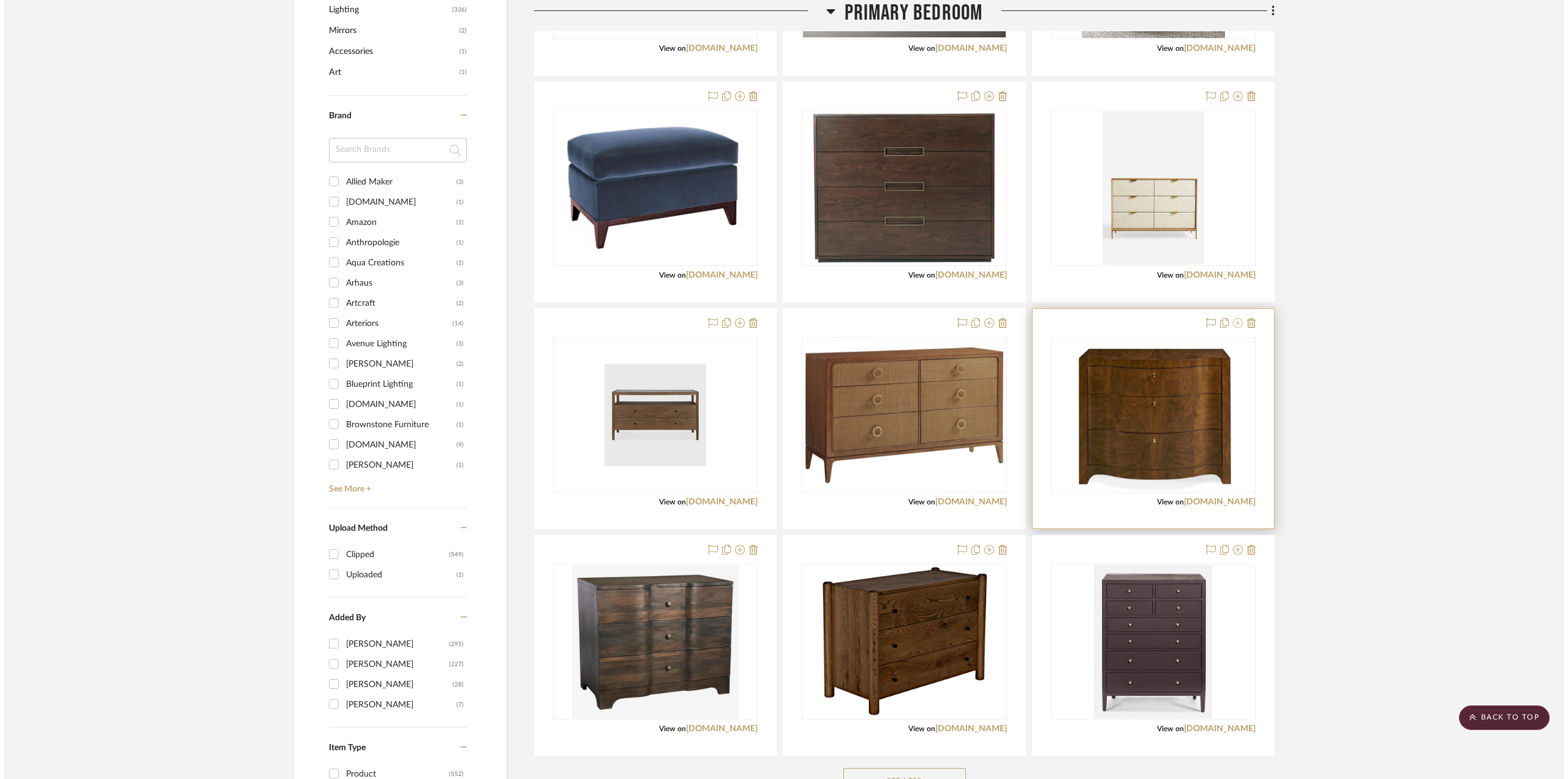
scroll to position [0, 0]
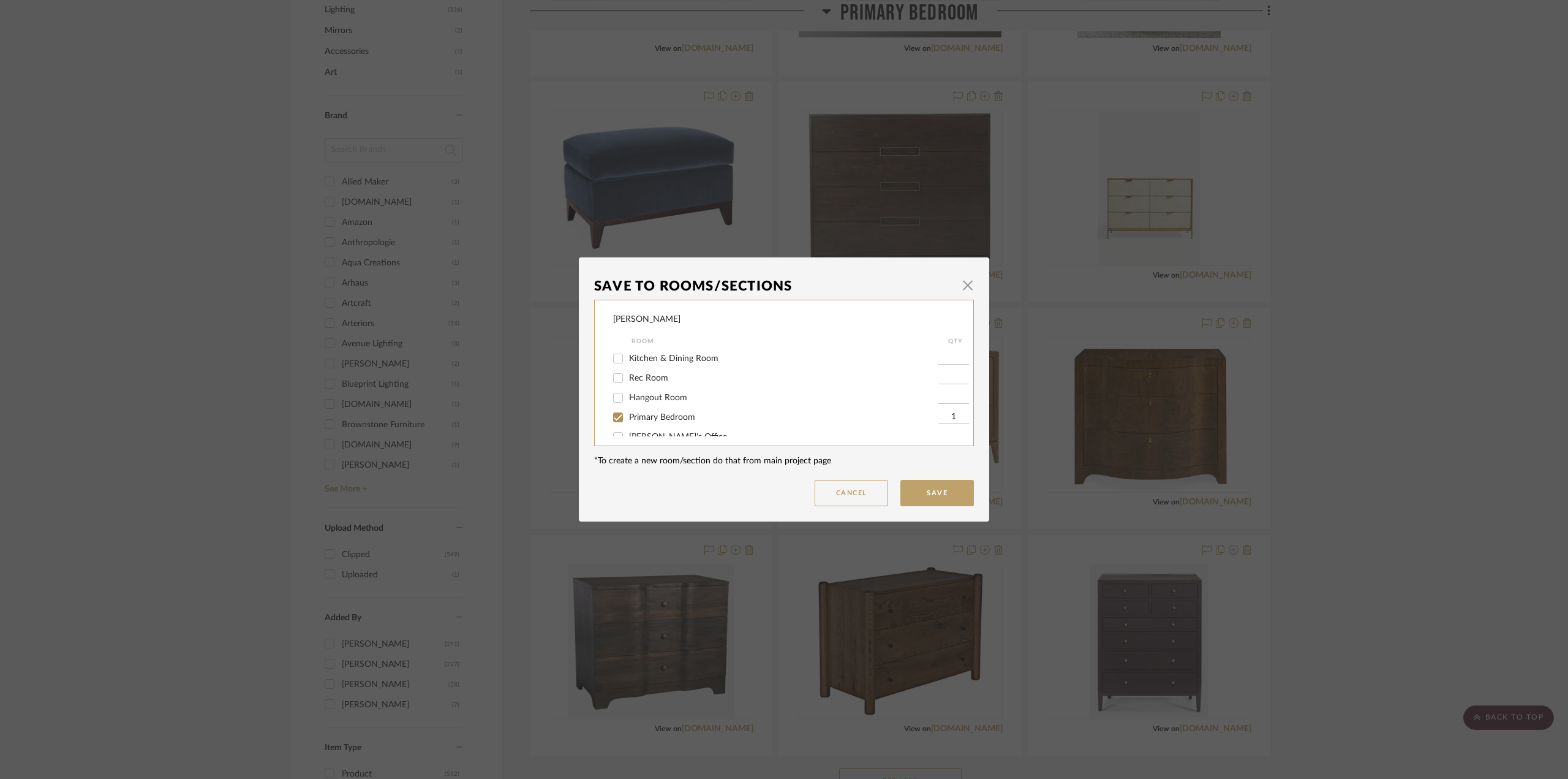
drag, startPoint x: 645, startPoint y: 415, endPoint x: 719, endPoint y: 429, distance: 75.3
click at [648, 415] on span "Primary Bedroom" at bounding box center [662, 417] width 66 height 8
click at [946, 491] on button "Save" at bounding box center [937, 493] width 73 height 26
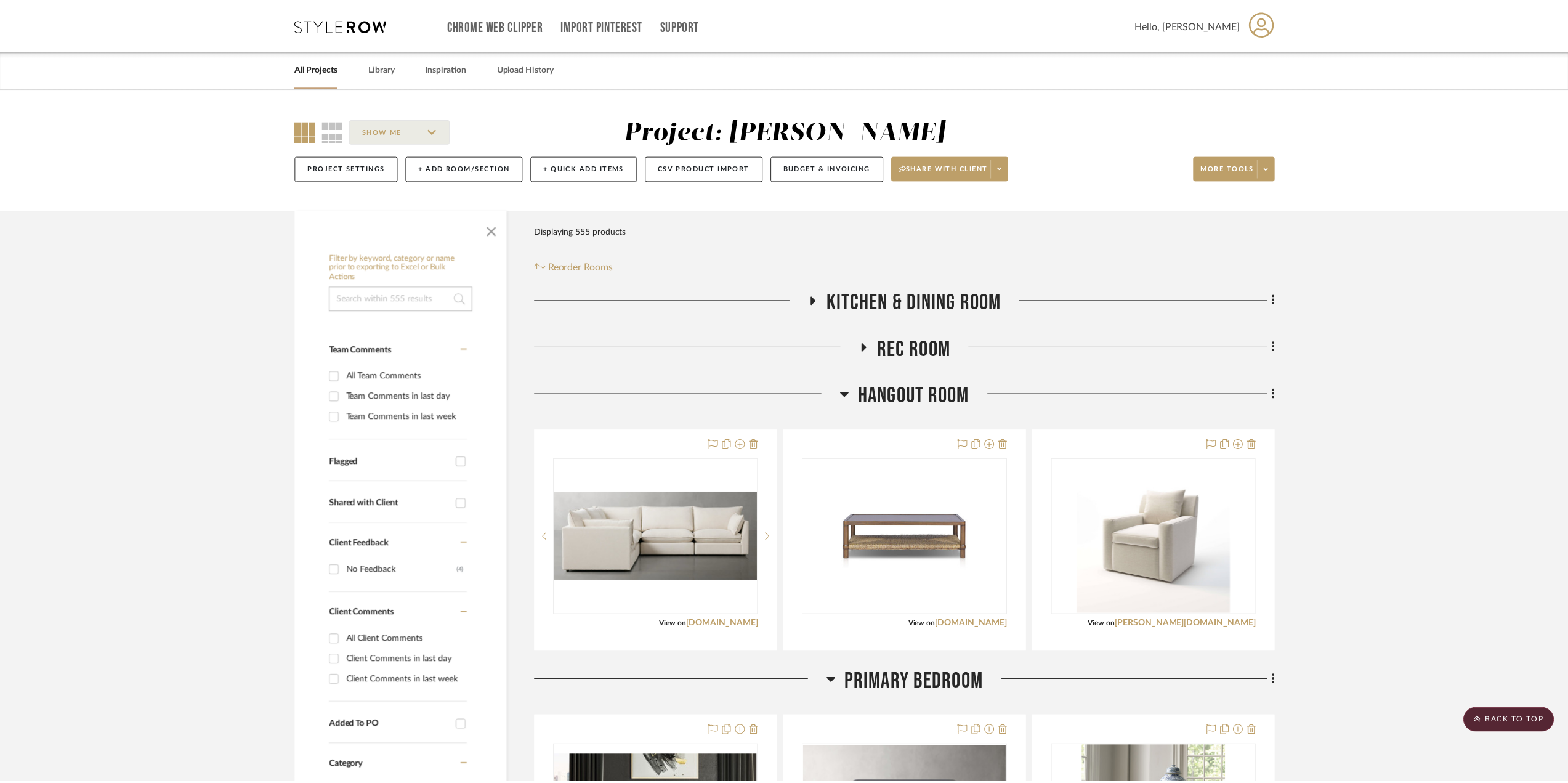
scroll to position [862, 0]
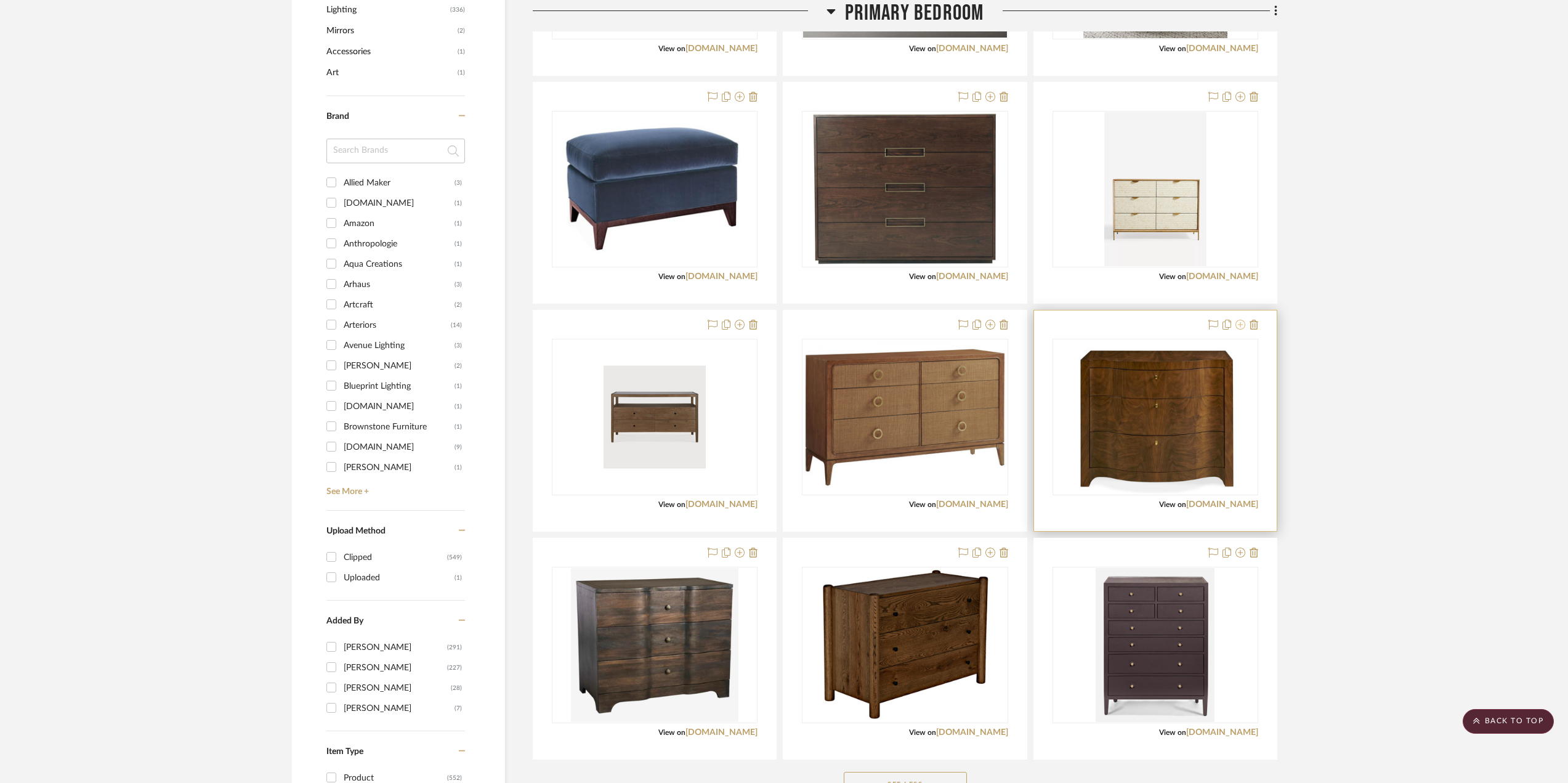
click at [1238, 330] on icon at bounding box center [1240, 324] width 10 height 10
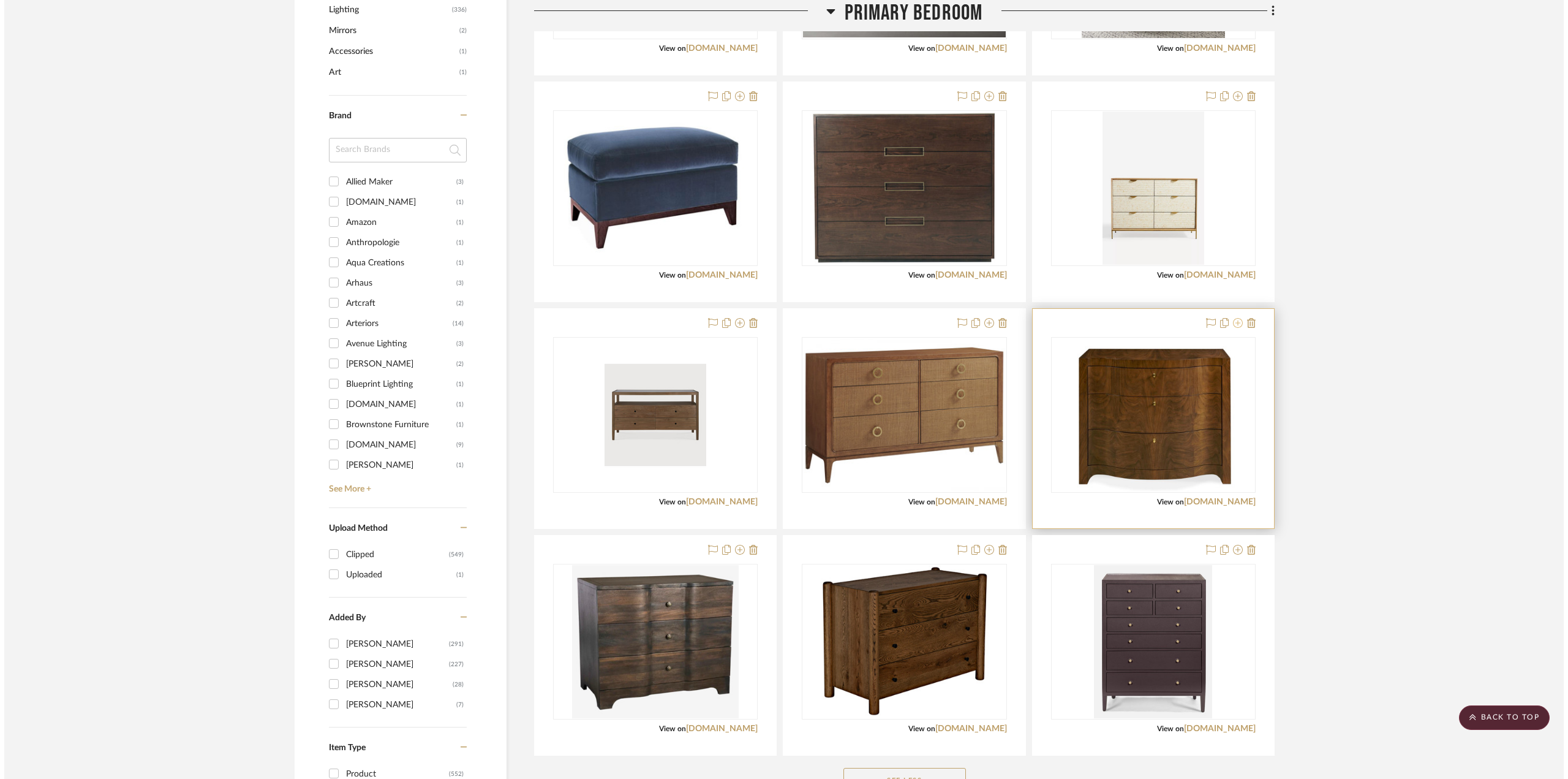
scroll to position [0, 0]
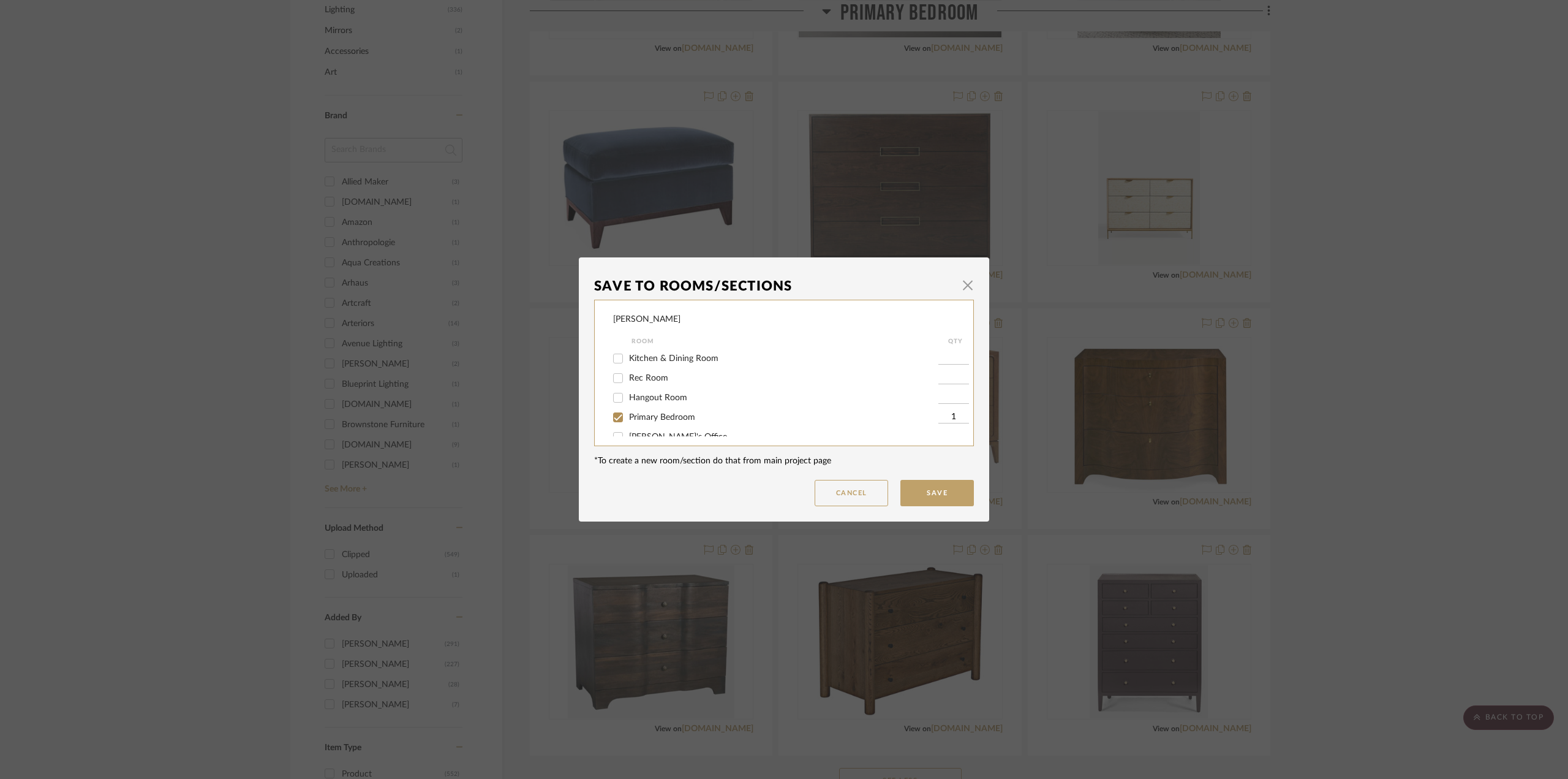
drag, startPoint x: 661, startPoint y: 416, endPoint x: 698, endPoint y: 422, distance: 37.5
click at [664, 416] on span "Primary Bedroom" at bounding box center [662, 417] width 66 height 8
click at [945, 497] on button "Save" at bounding box center [937, 493] width 73 height 26
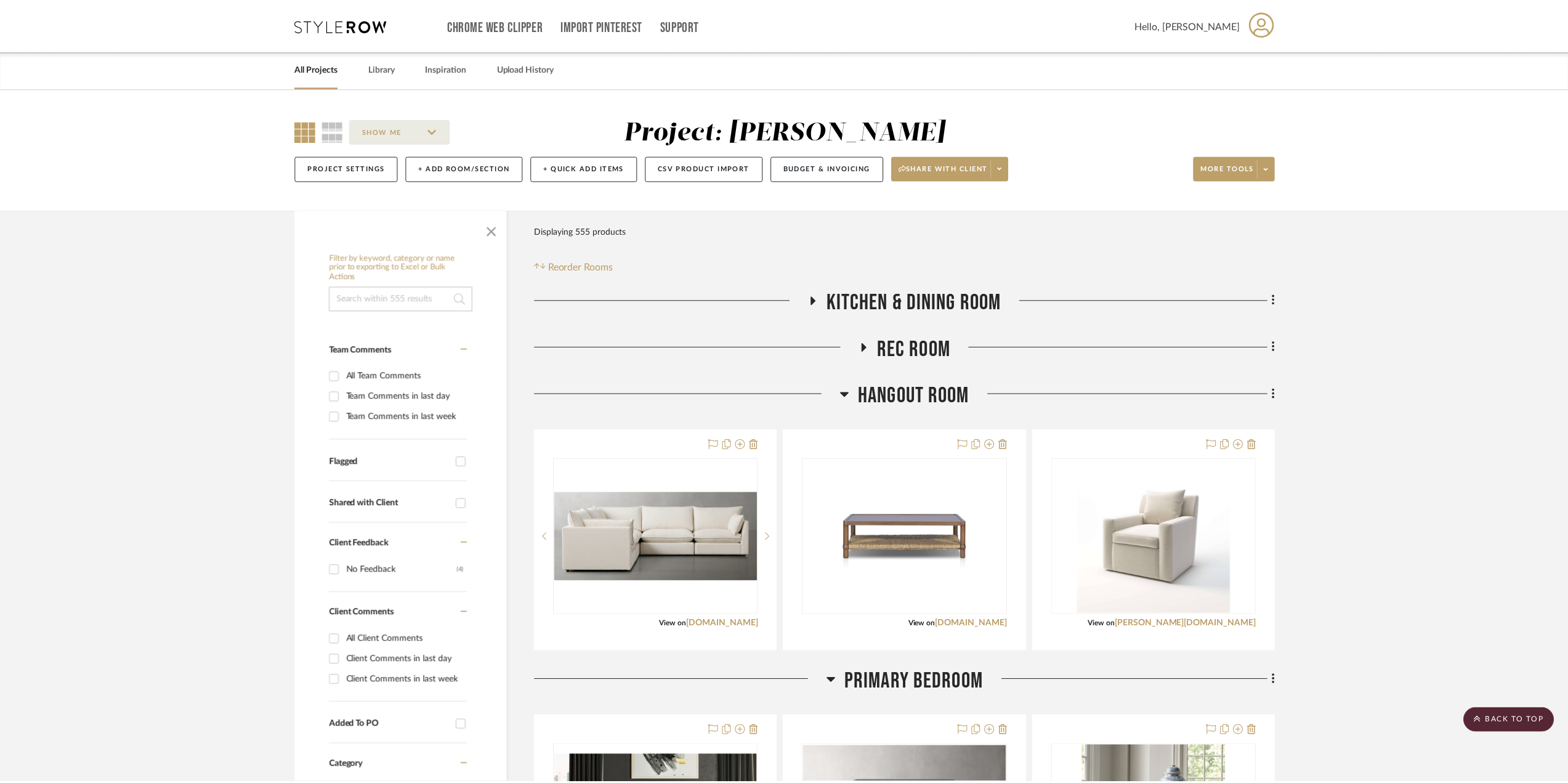
scroll to position [862, 0]
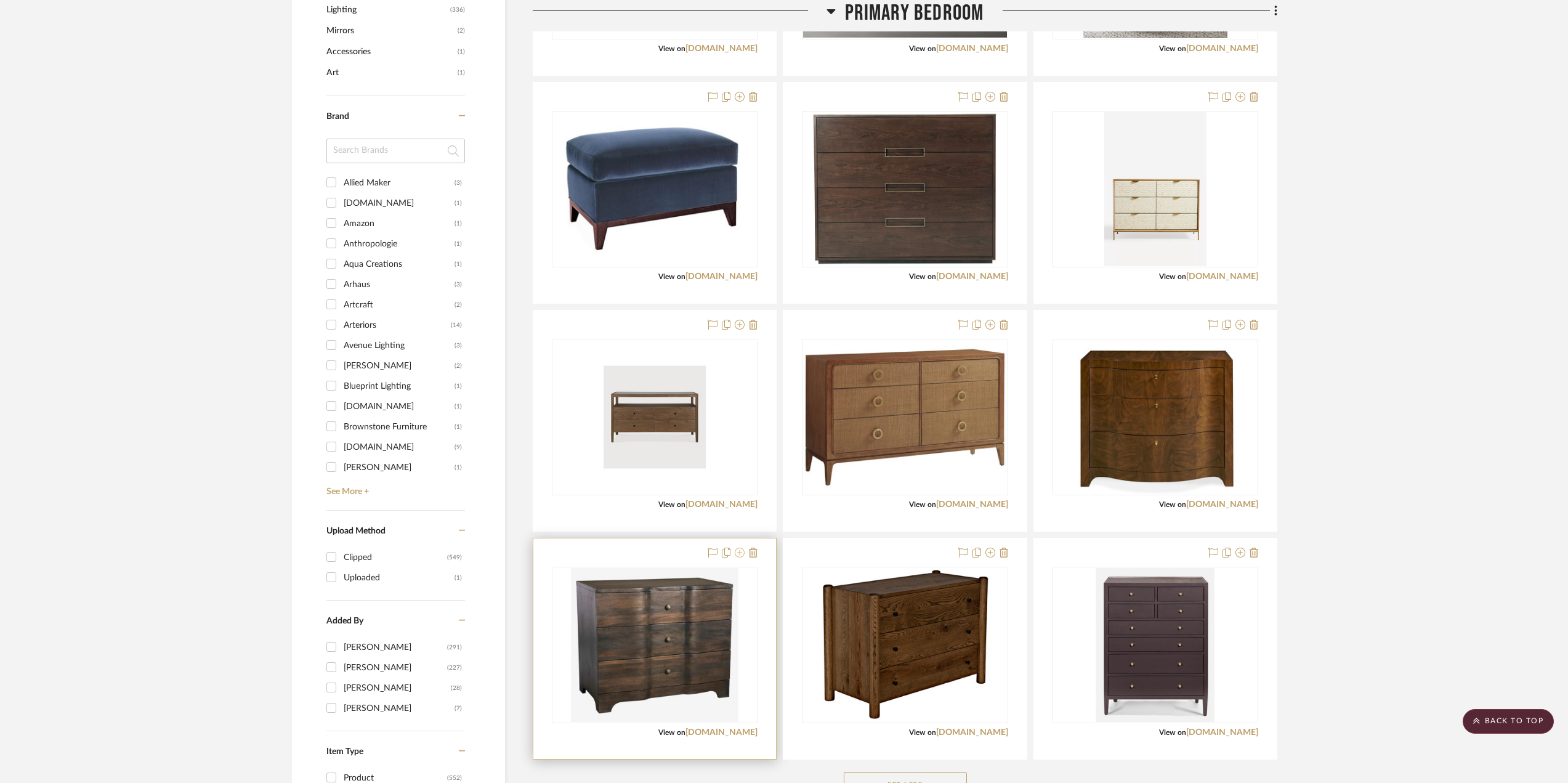
click at [741, 552] on icon at bounding box center [739, 552] width 10 height 10
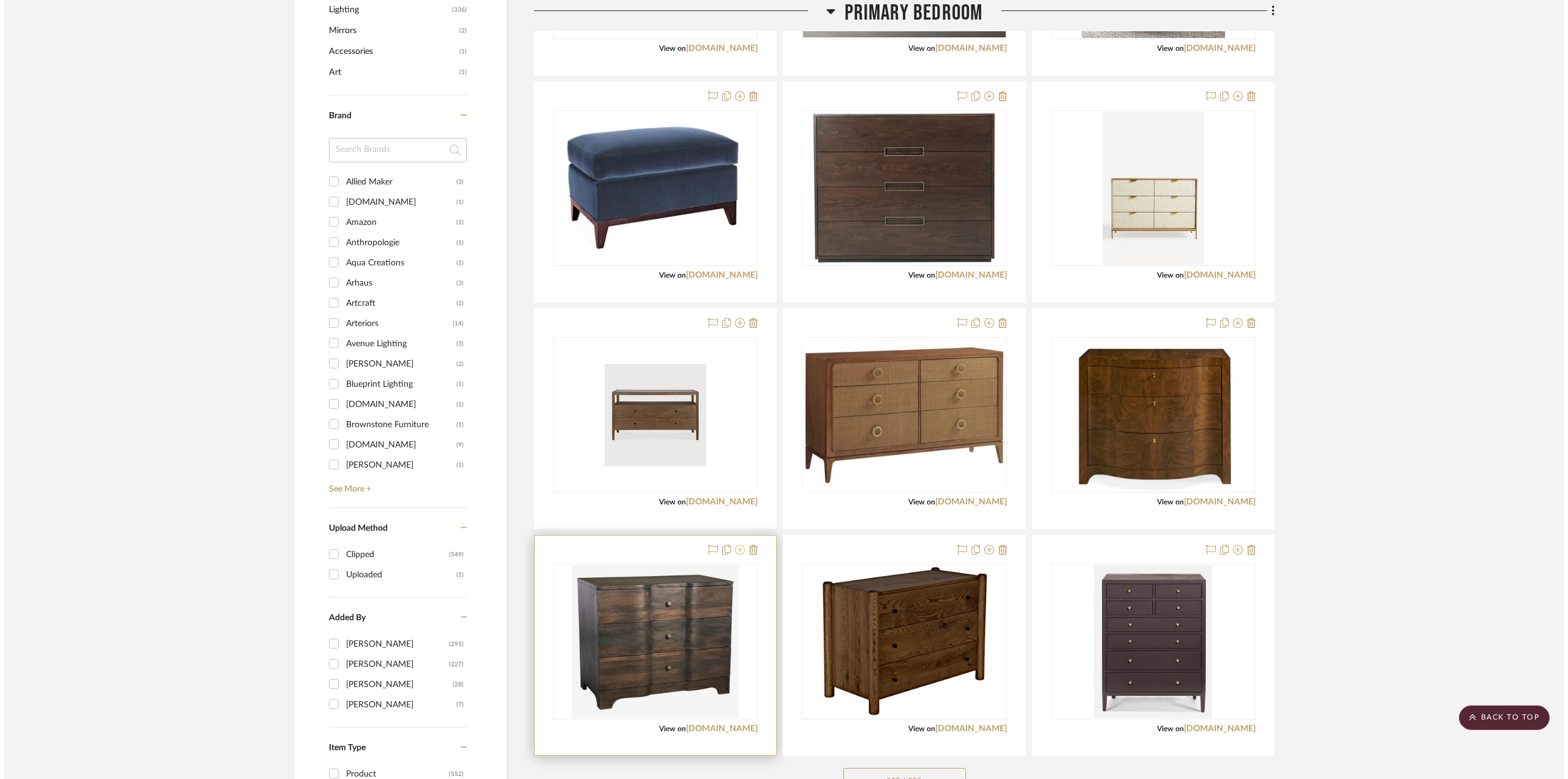
scroll to position [0, 0]
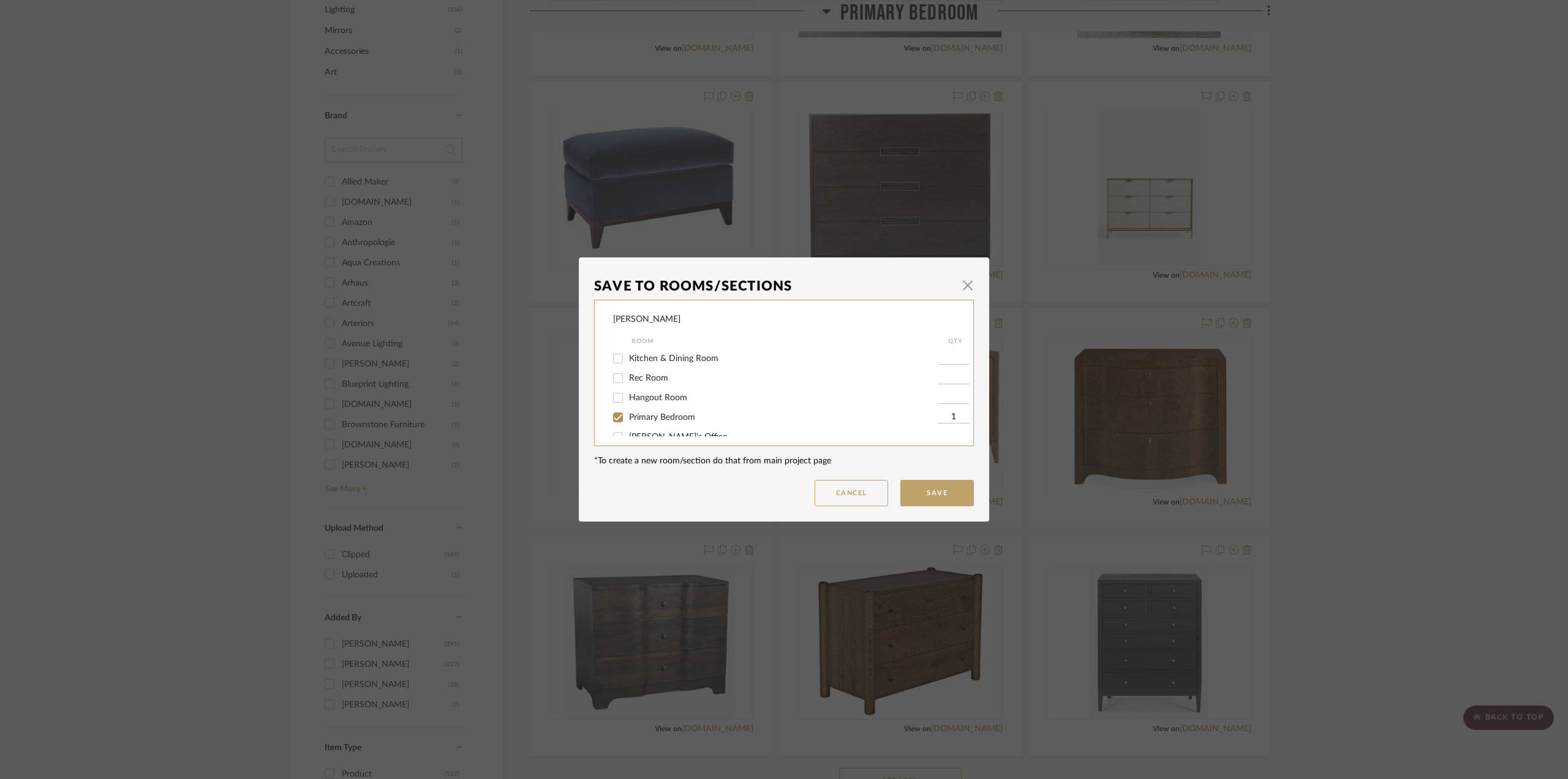
click at [633, 420] on span "Primary Bedroom" at bounding box center [662, 417] width 66 height 8
click at [628, 420] on input "Primary Bedroom" at bounding box center [618, 417] width 20 height 20
checkbox input "false"
click at [928, 495] on button "Save" at bounding box center [937, 493] width 73 height 26
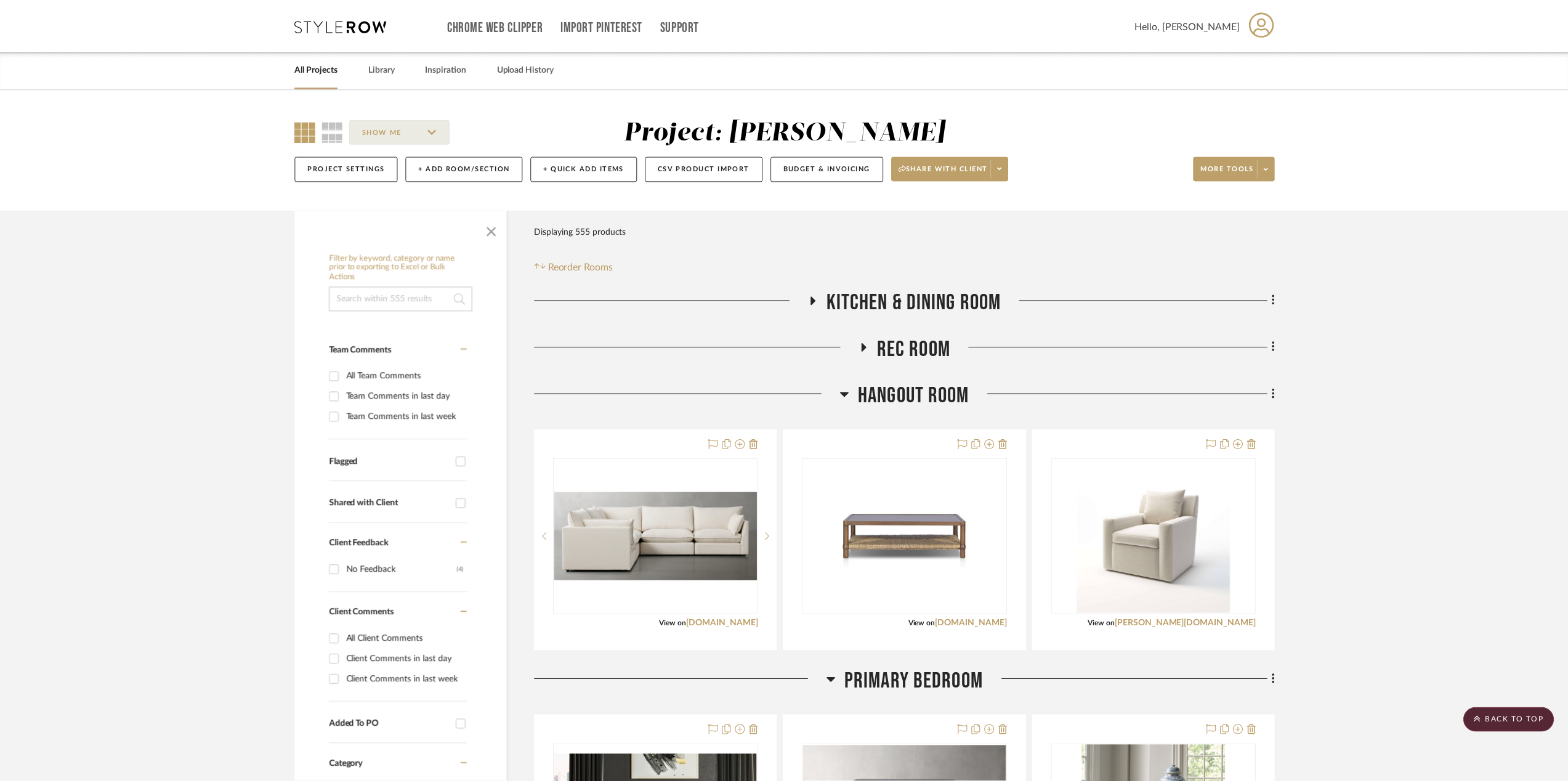
scroll to position [862, 0]
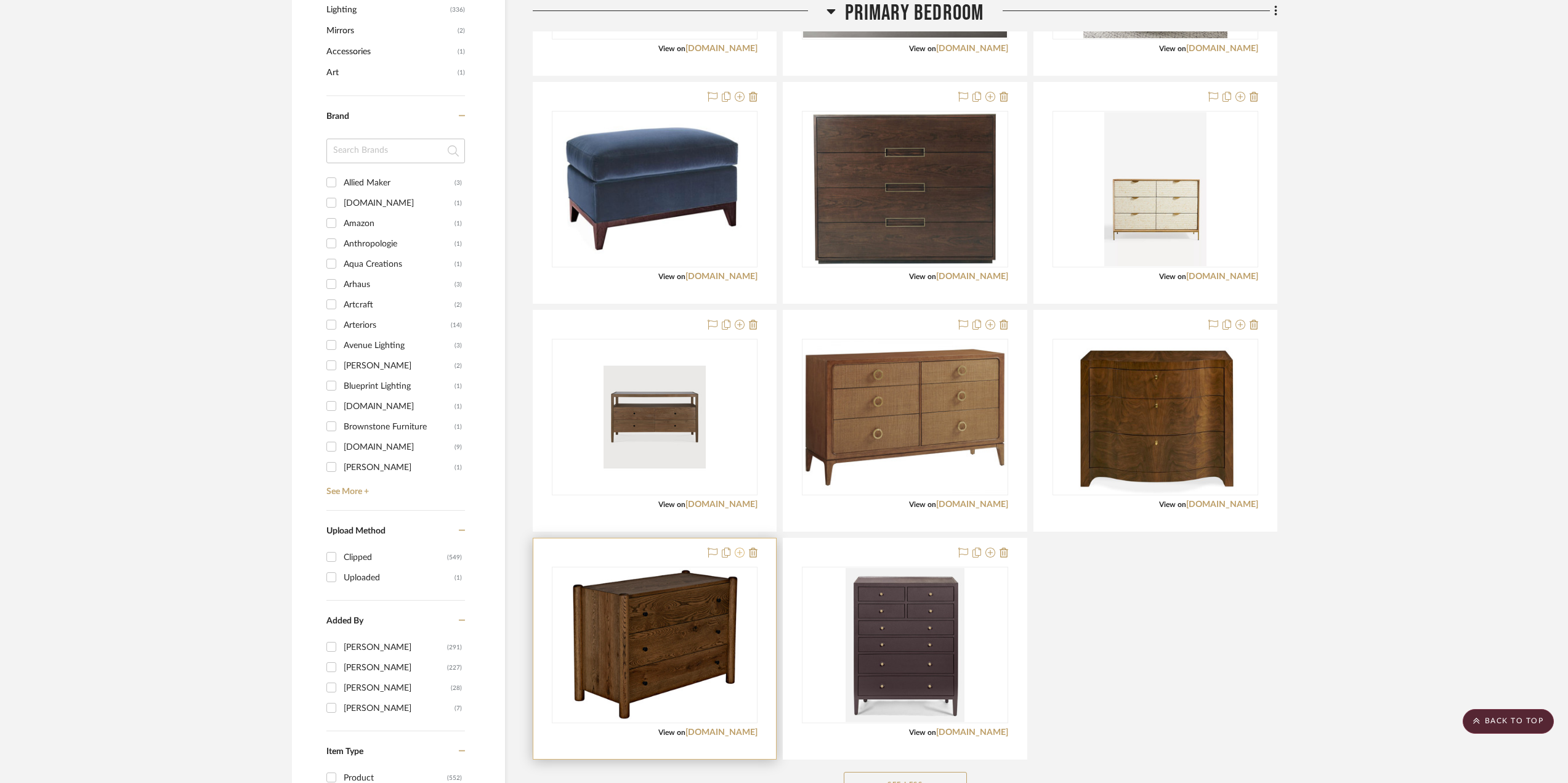
click at [740, 550] on icon at bounding box center [739, 552] width 10 height 10
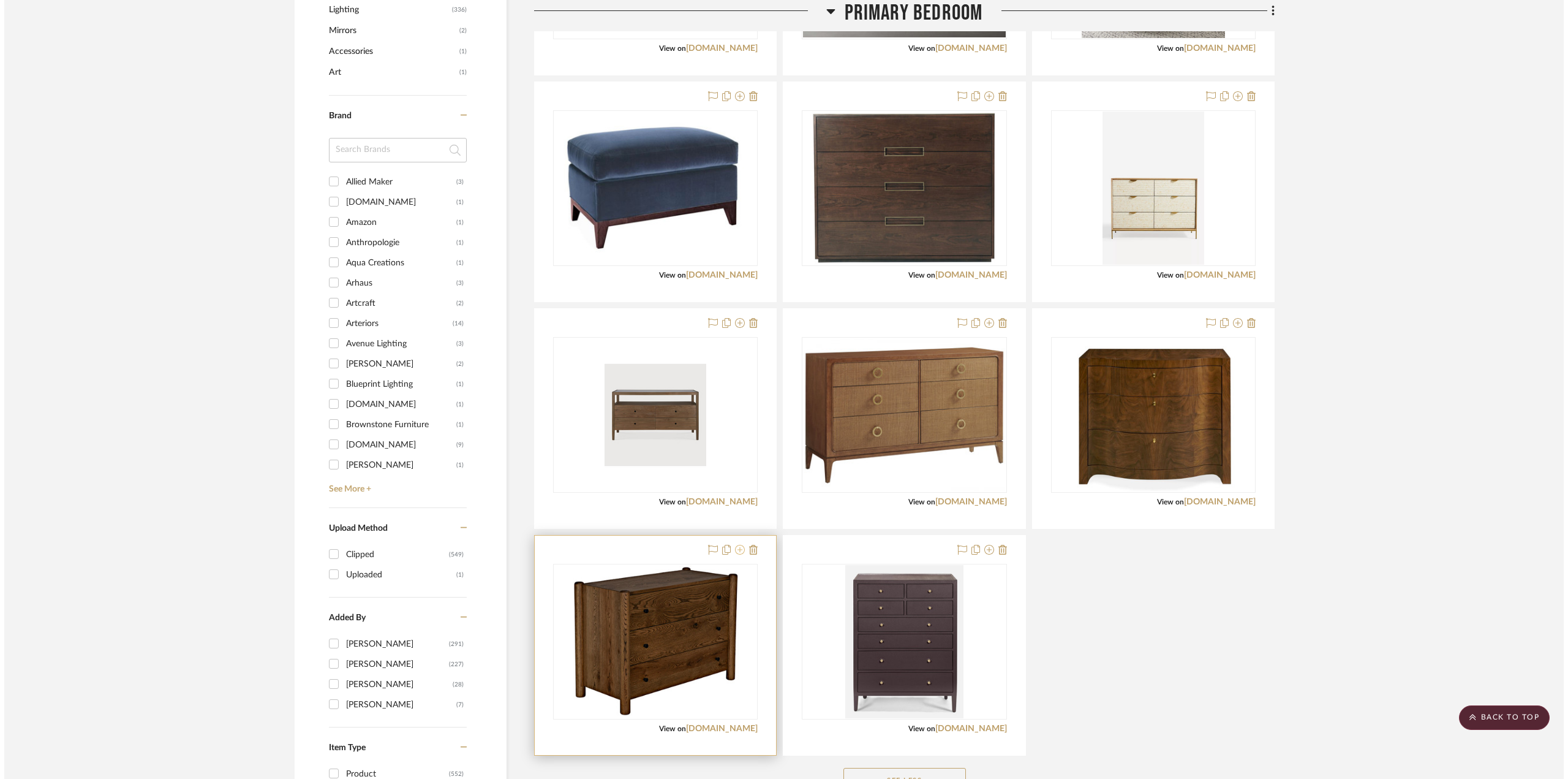
scroll to position [0, 0]
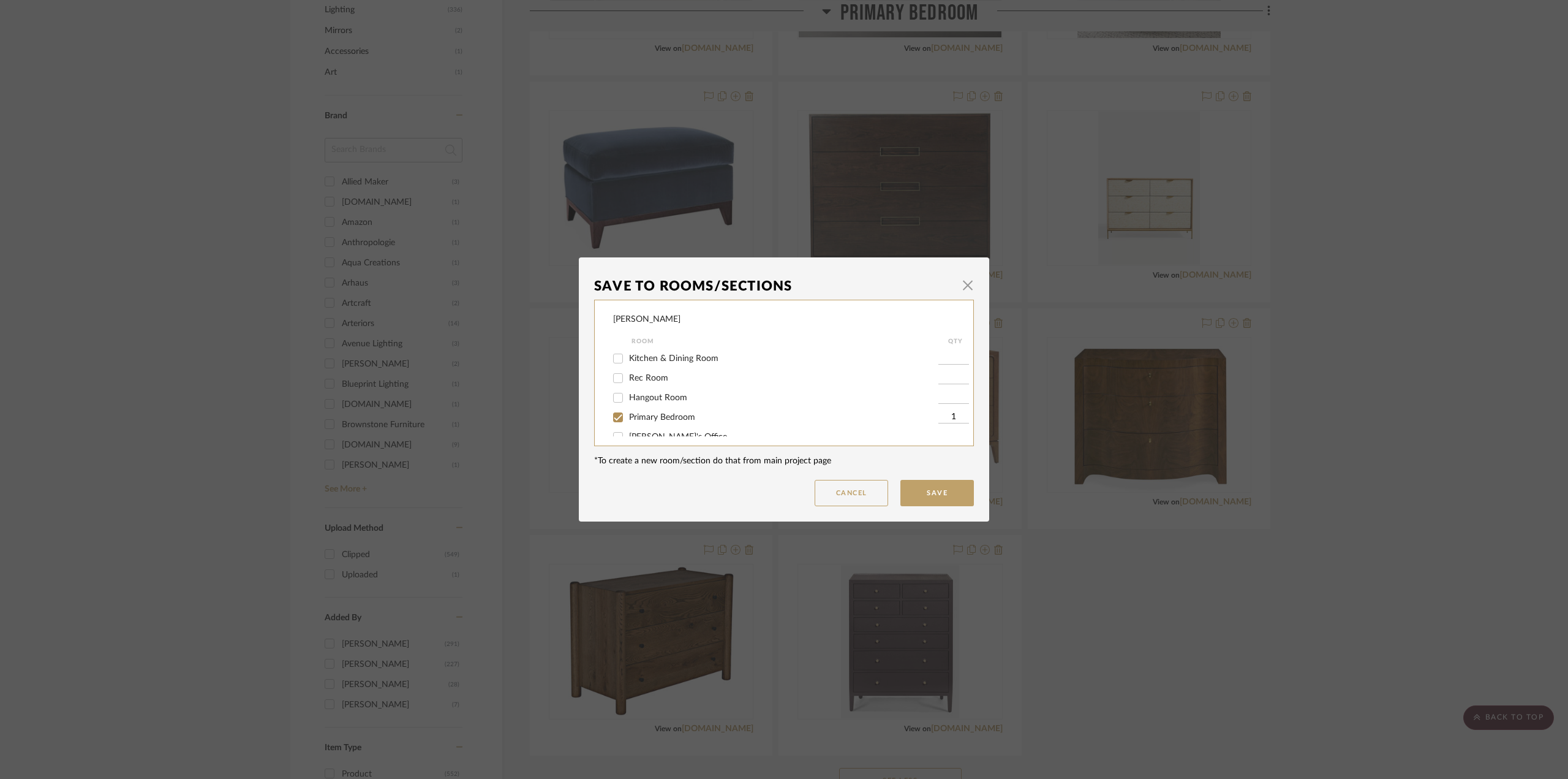
click at [632, 419] on span "Primary Bedroom" at bounding box center [662, 417] width 66 height 8
click at [628, 419] on input "Primary Bedroom" at bounding box center [618, 417] width 20 height 20
checkbox input "false"
click at [922, 485] on button "Save" at bounding box center [937, 493] width 73 height 26
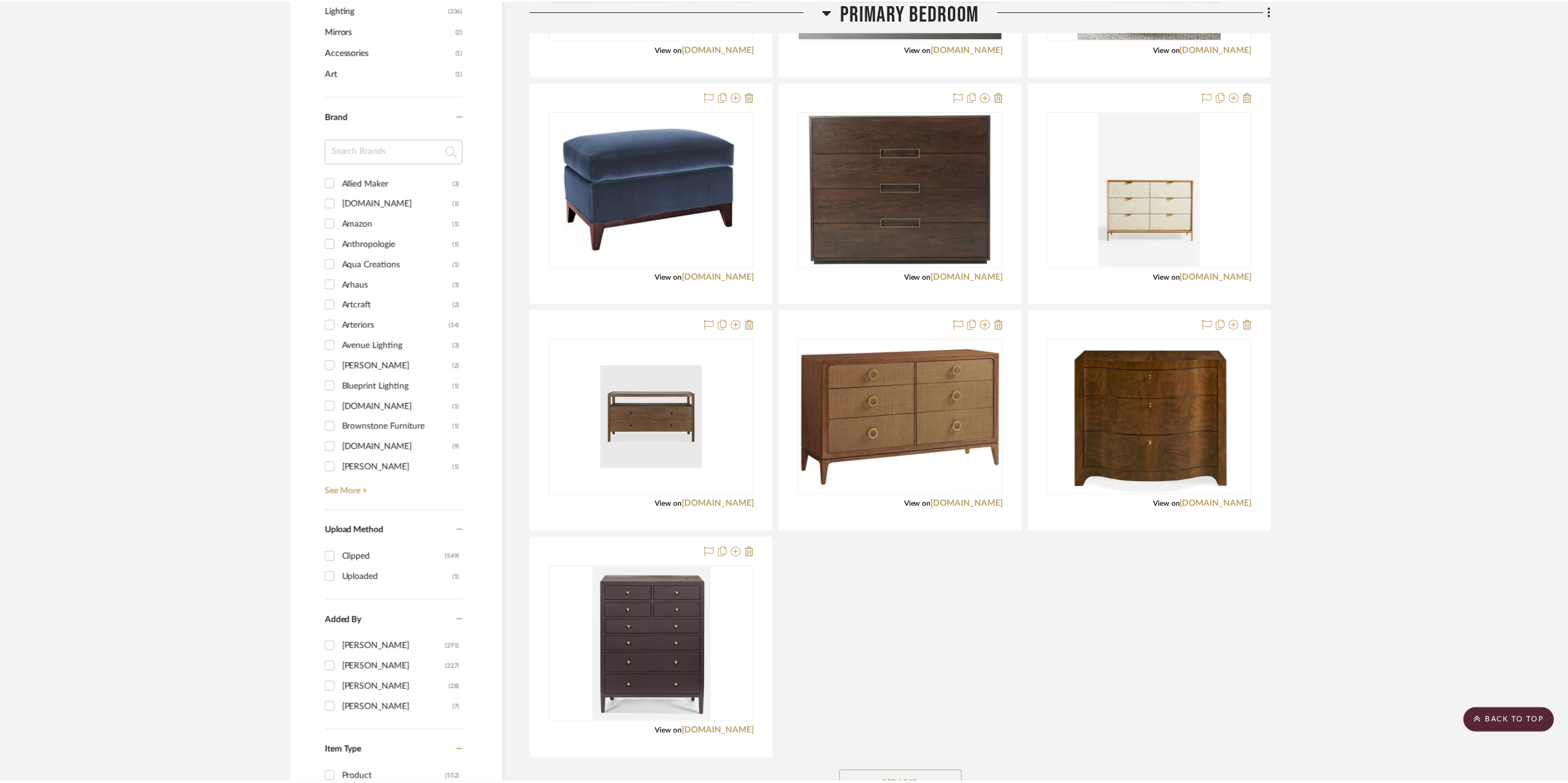
scroll to position [862, 0]
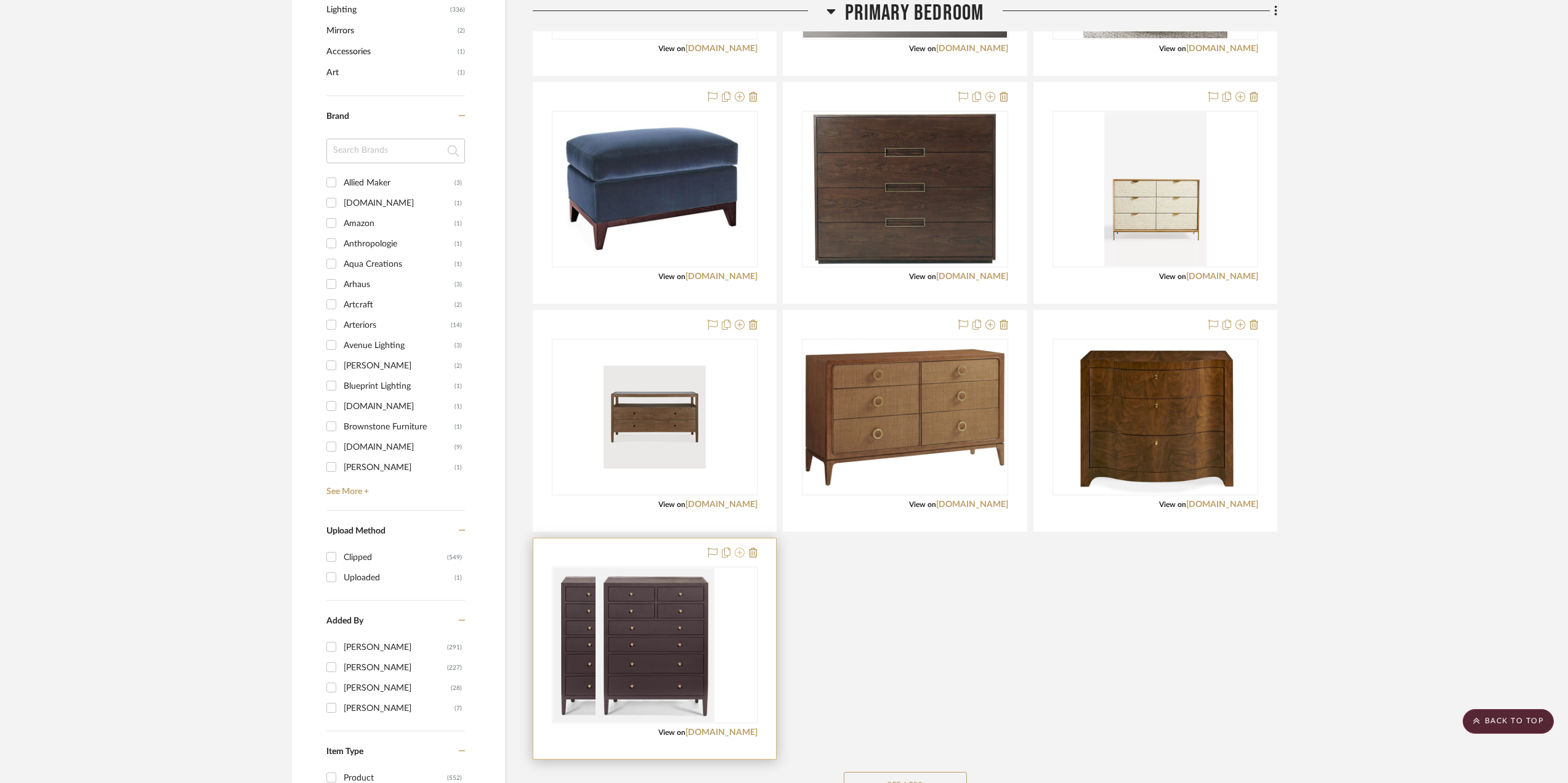
click at [740, 551] on icon at bounding box center [739, 552] width 10 height 10
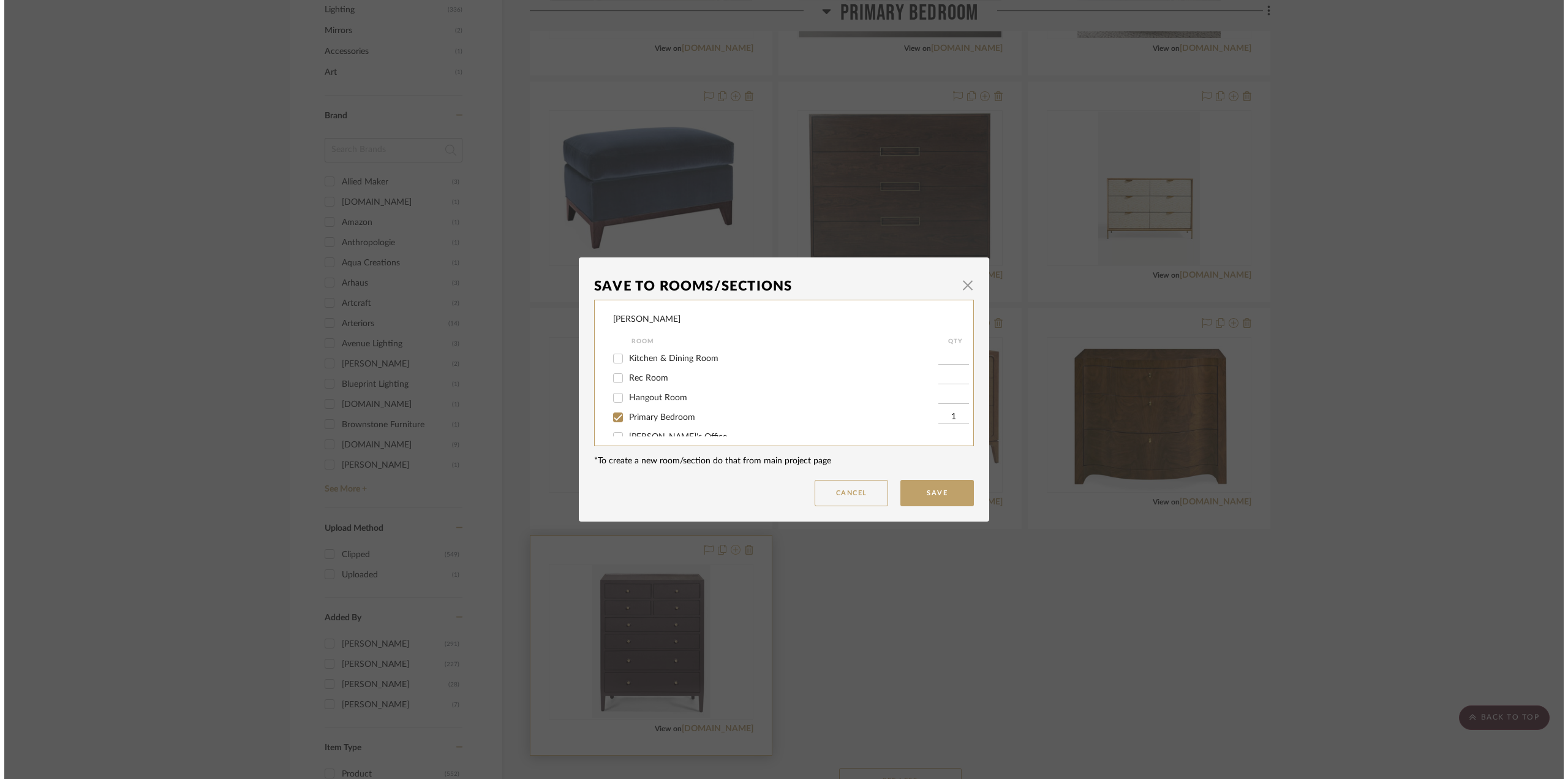
scroll to position [0, 0]
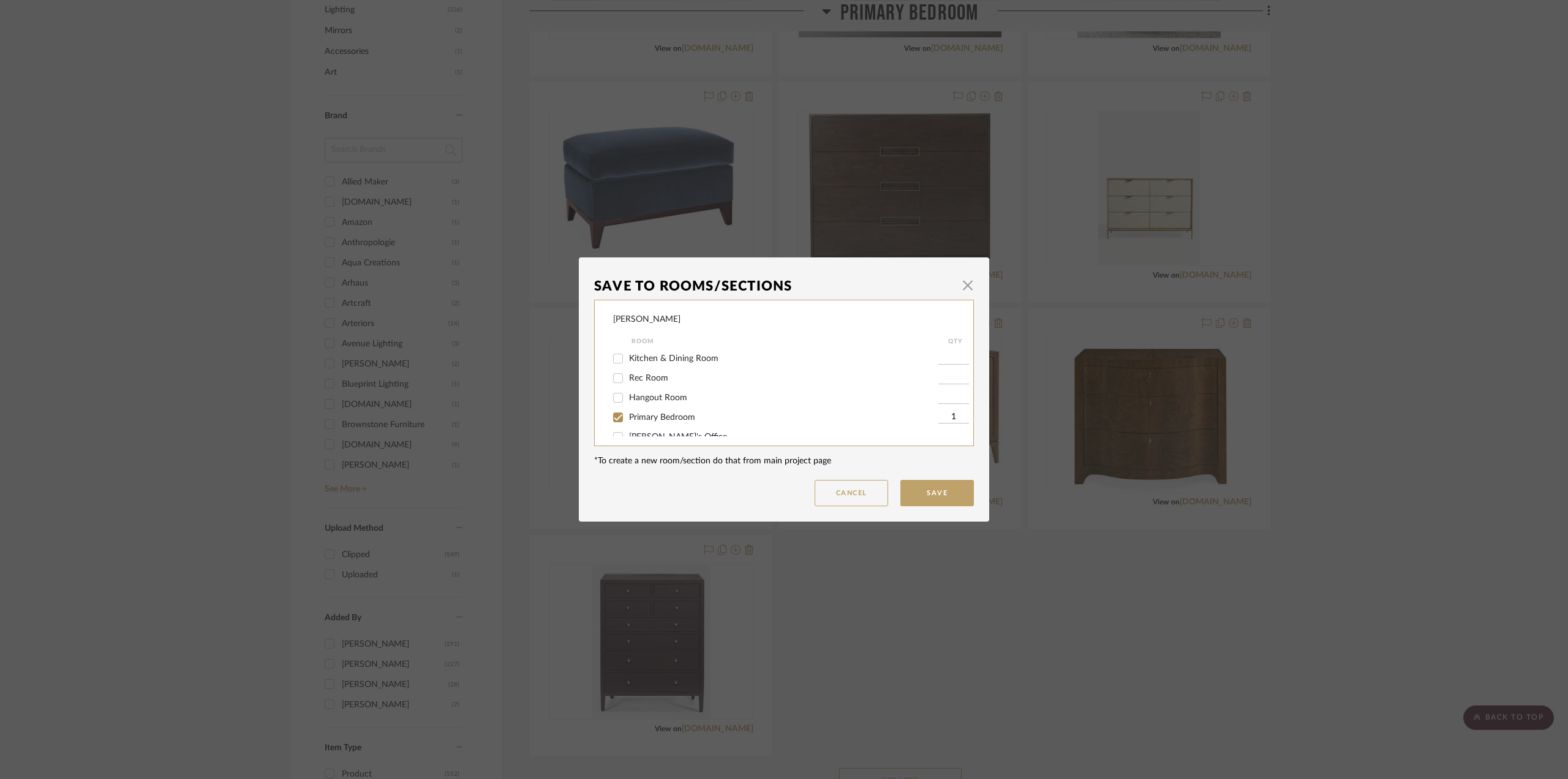
click at [662, 418] on span "Primary Bedroom" at bounding box center [662, 417] width 66 height 8
click at [628, 418] on input "Primary Bedroom" at bounding box center [618, 417] width 20 height 20
checkbox input "false"
click at [930, 493] on button "Save" at bounding box center [937, 493] width 73 height 26
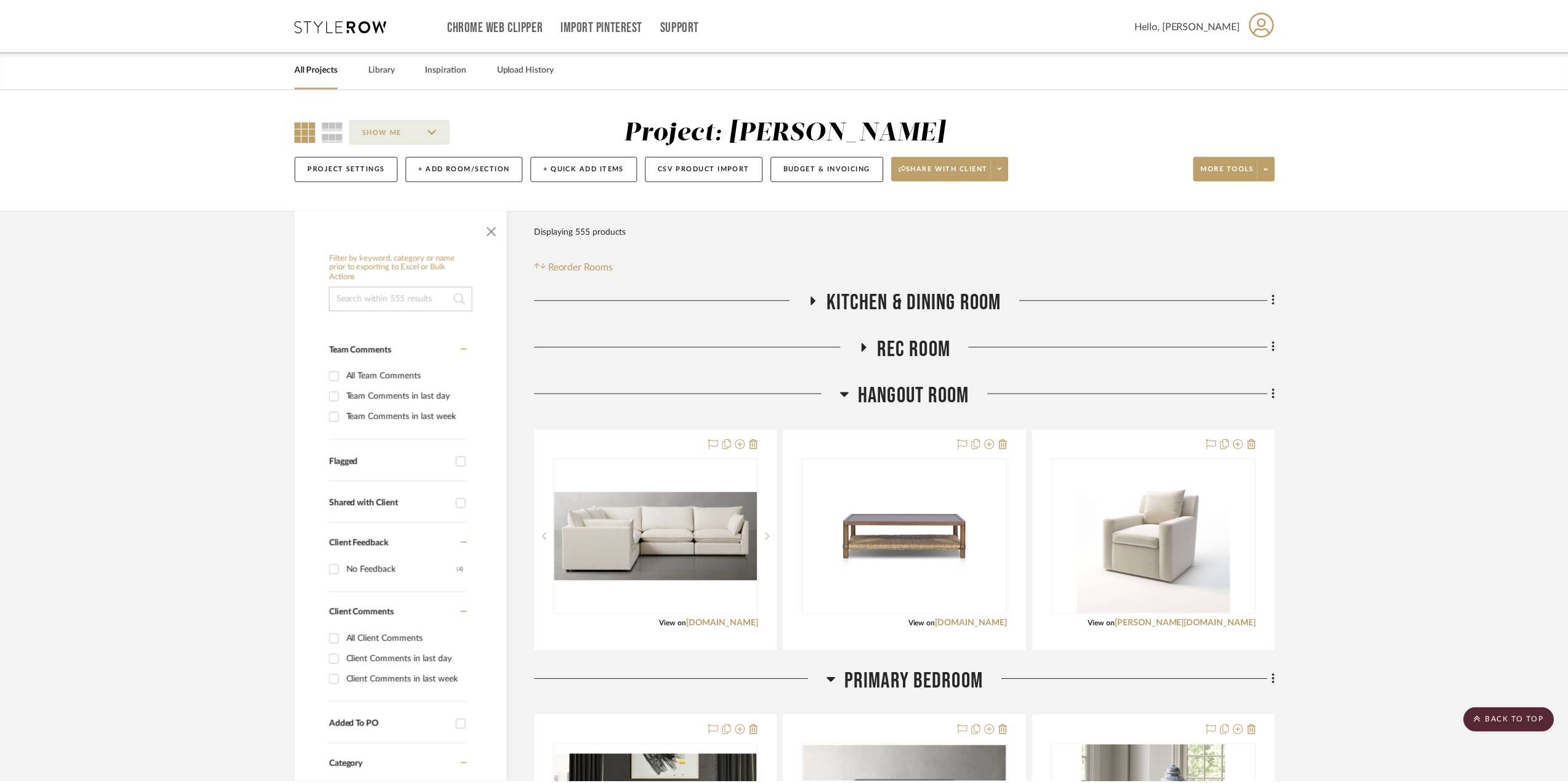
scroll to position [862, 0]
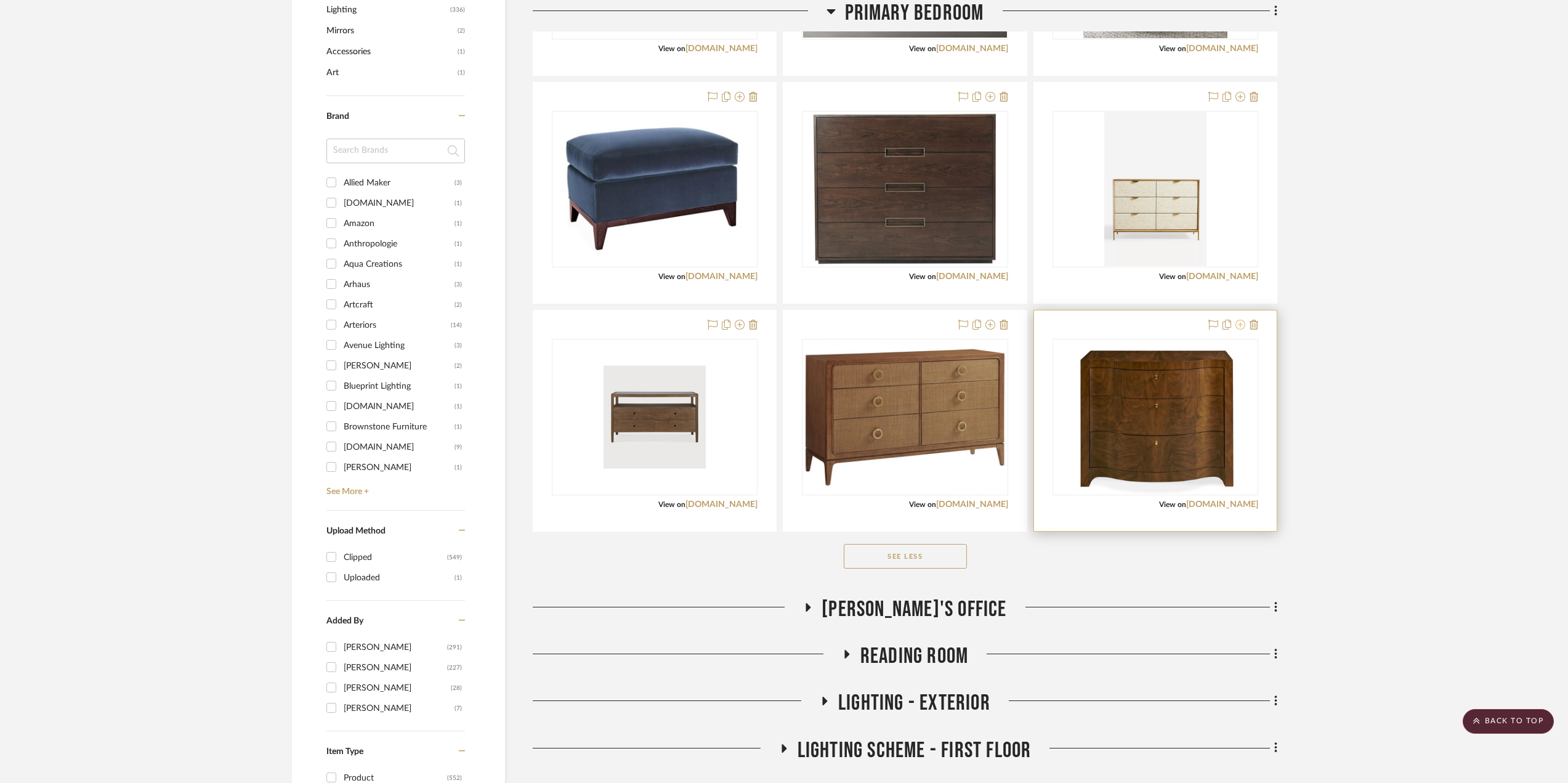
click at [1240, 325] on icon at bounding box center [1240, 324] width 10 height 10
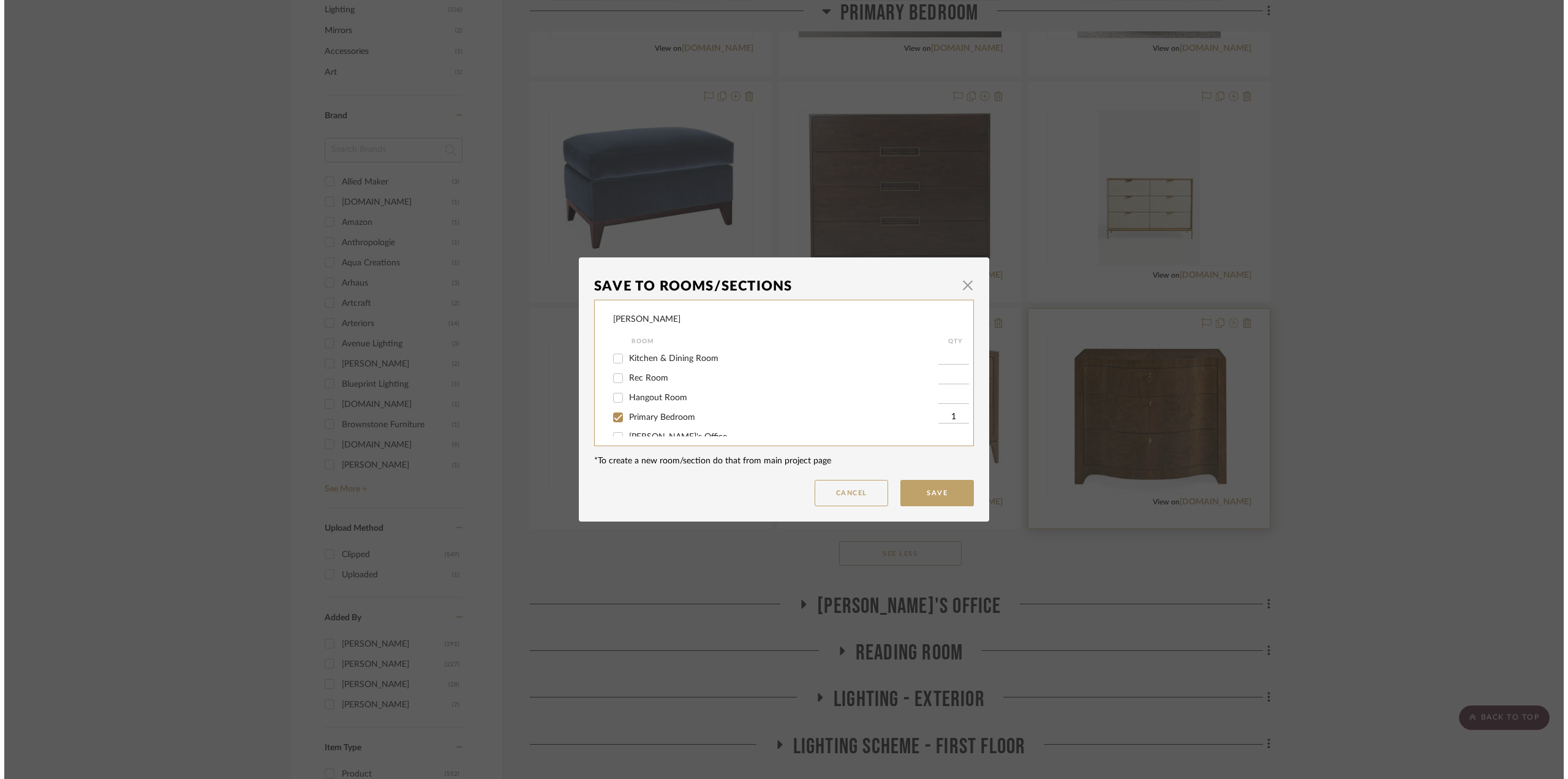
scroll to position [0, 0]
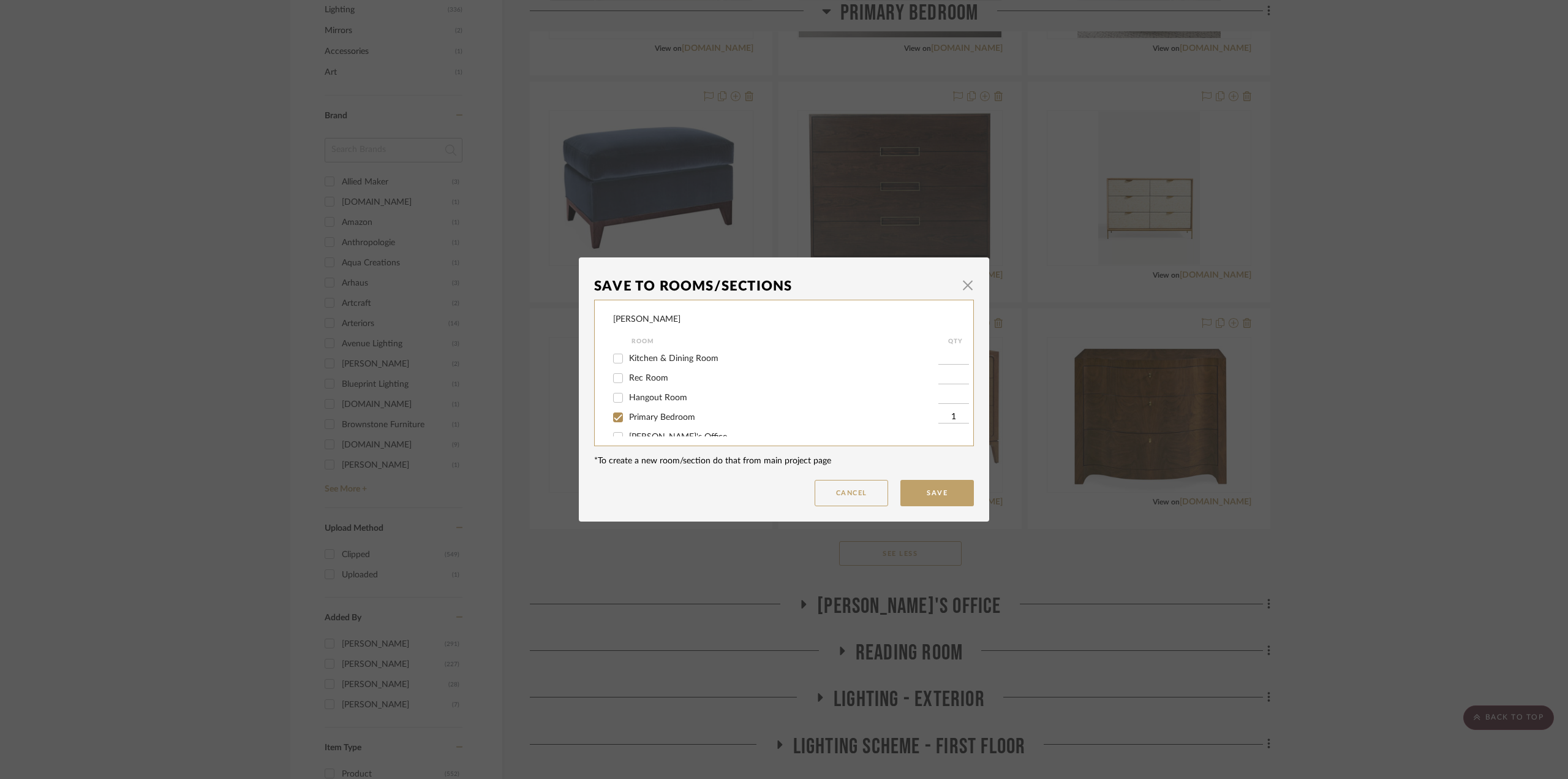
click at [689, 416] on span "Primary Bedroom" at bounding box center [662, 417] width 66 height 8
click at [628, 416] on input "Primary Bedroom" at bounding box center [618, 417] width 20 height 20
checkbox input "false"
click at [960, 490] on button "Save" at bounding box center [937, 493] width 73 height 26
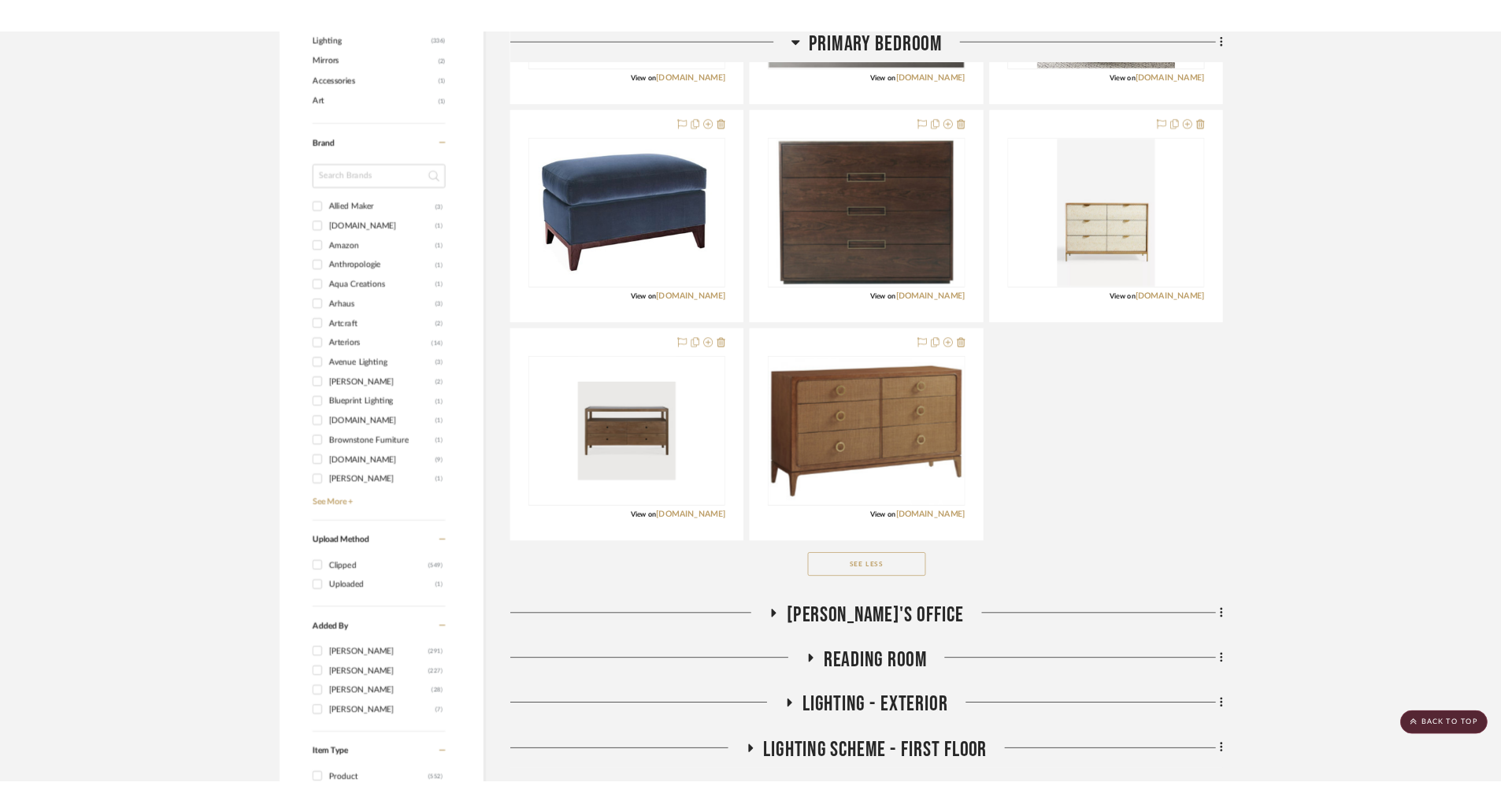
scroll to position [787, 0]
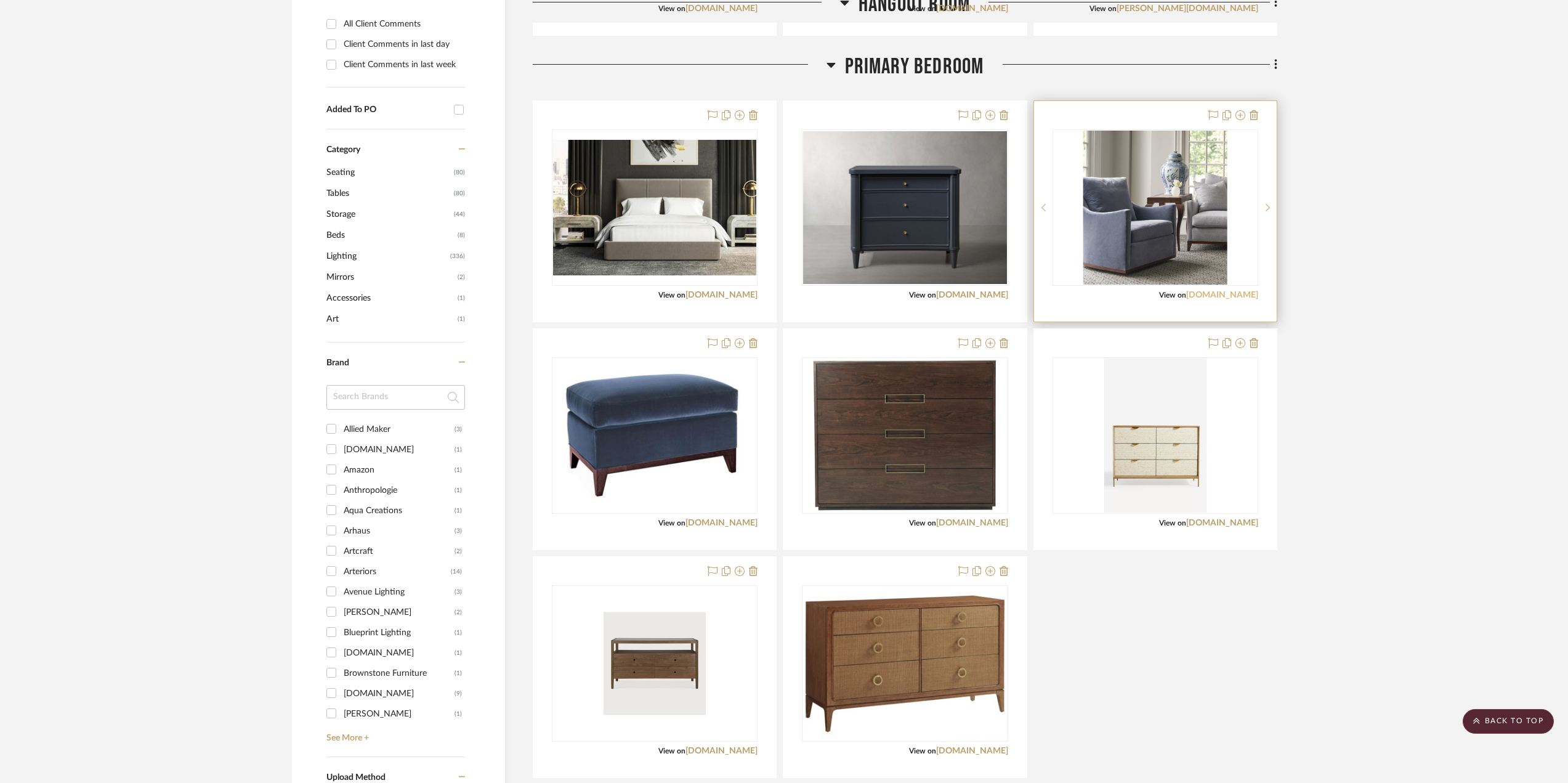
click at [1218, 294] on link "[DOMAIN_NAME]" at bounding box center [1222, 294] width 72 height 9
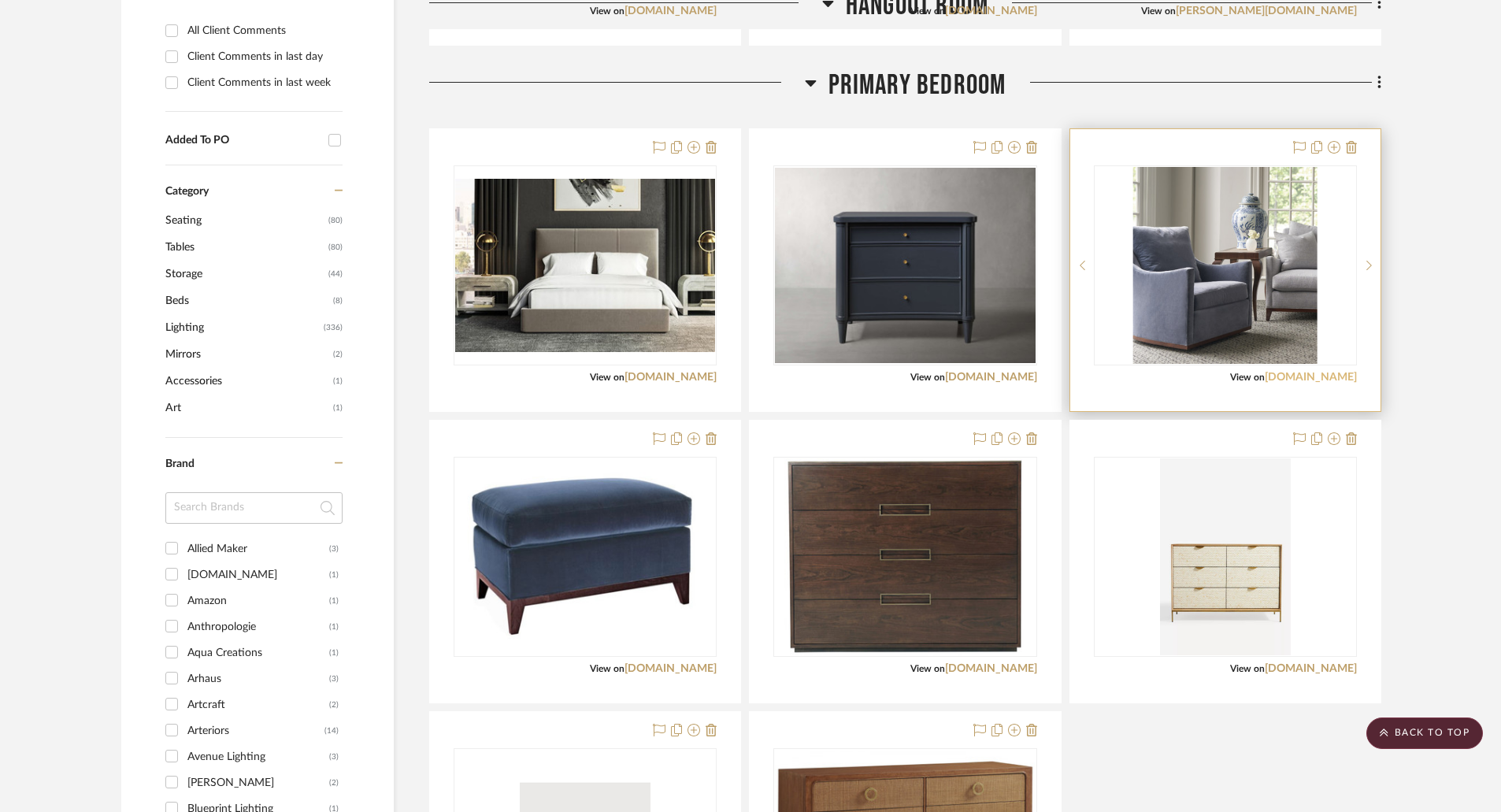
click at [1286, 380] on link "[DOMAIN_NAME]" at bounding box center [1311, 376] width 92 height 11
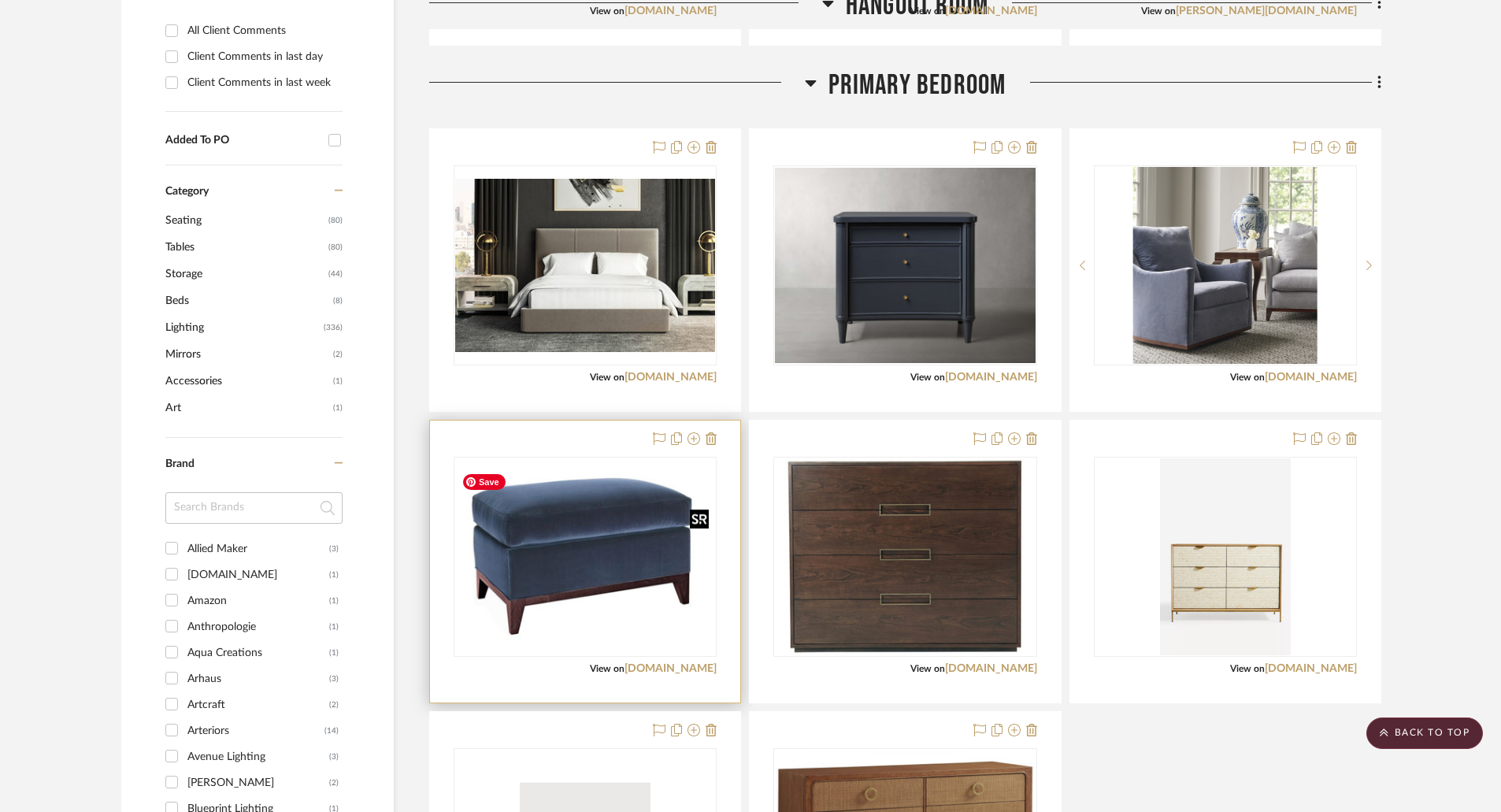
click at [0, 0] on img at bounding box center [0, 0] width 0 height 0
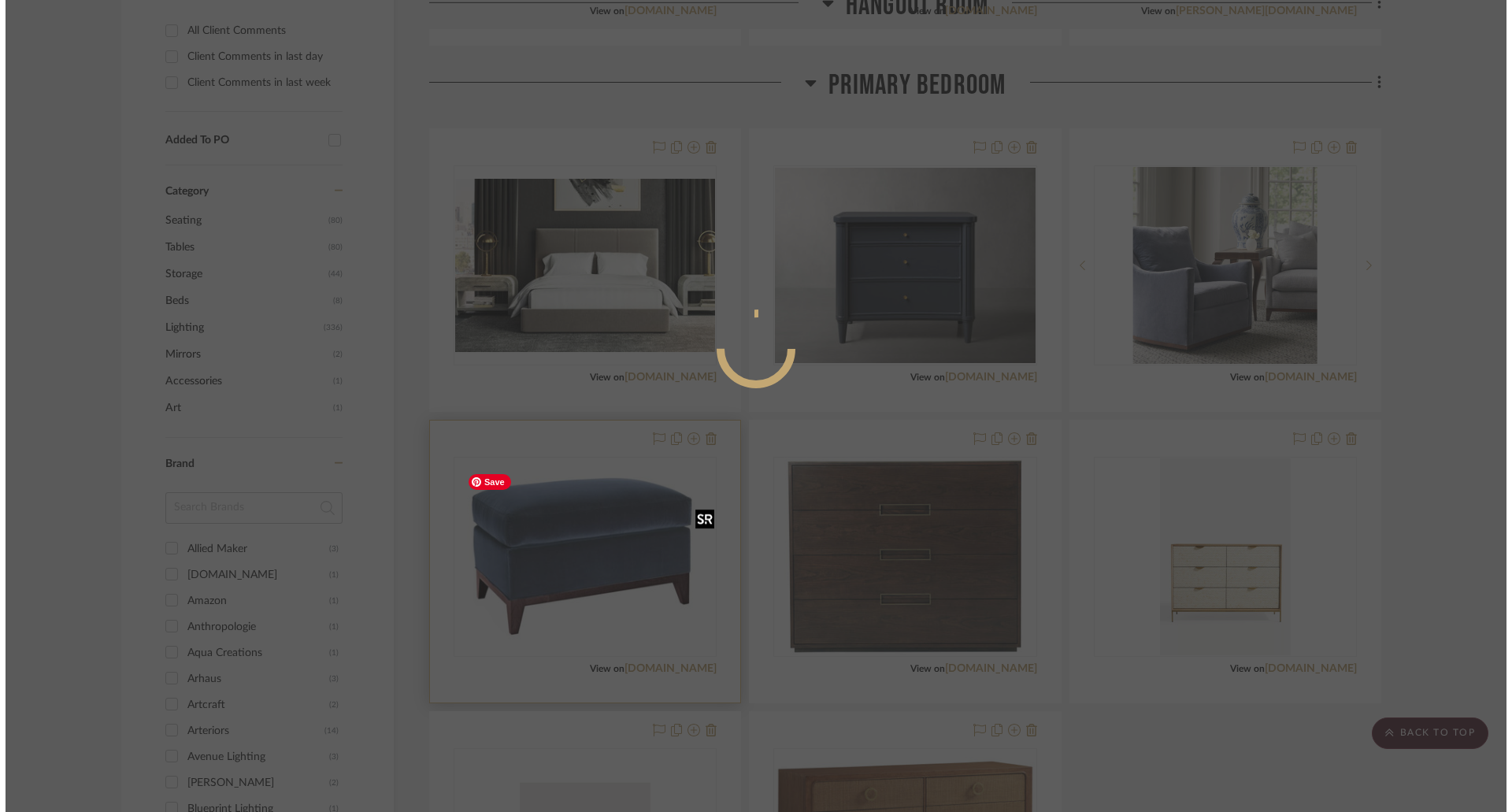
scroll to position [0, 0]
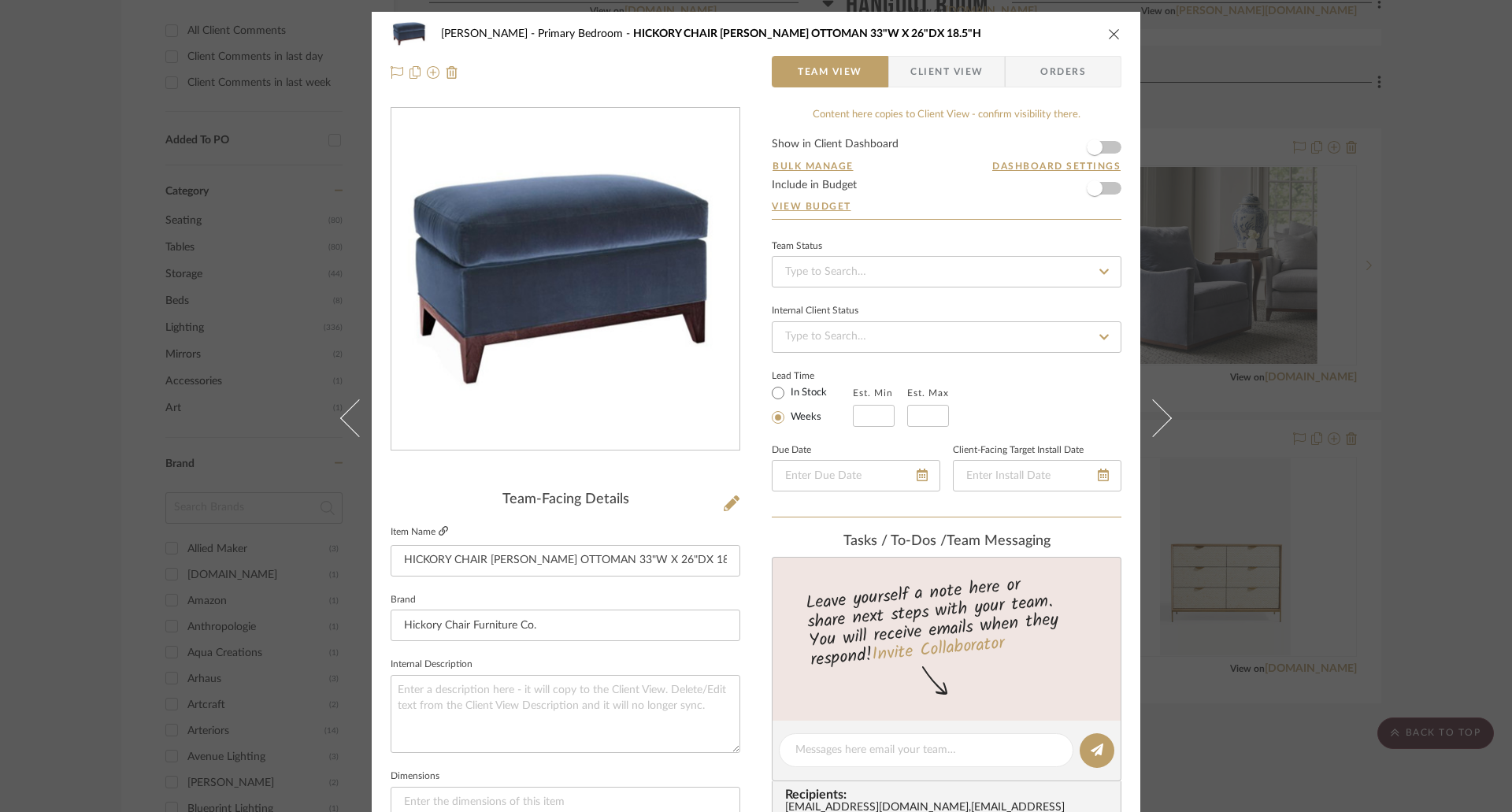
click at [442, 528] on icon at bounding box center [443, 530] width 9 height 9
